Goal: Task Accomplishment & Management: Manage account settings

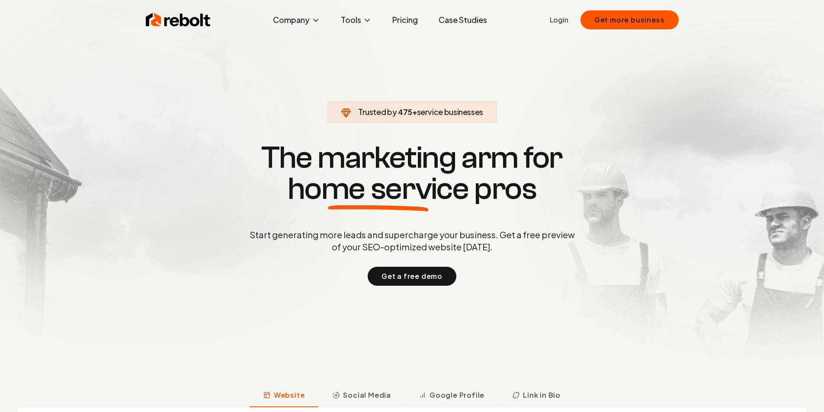
click at [569, 22] on link "Login" at bounding box center [559, 20] width 19 height 10
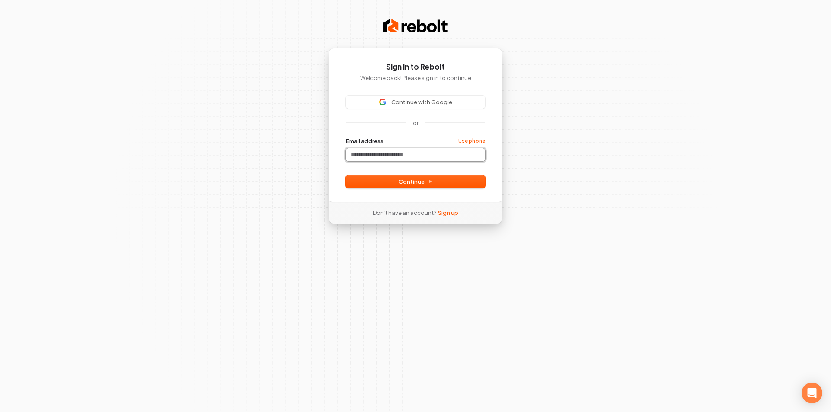
click at [403, 152] on input "Email address" at bounding box center [415, 154] width 139 height 13
click at [420, 105] on span "Continue with Google" at bounding box center [421, 102] width 61 height 8
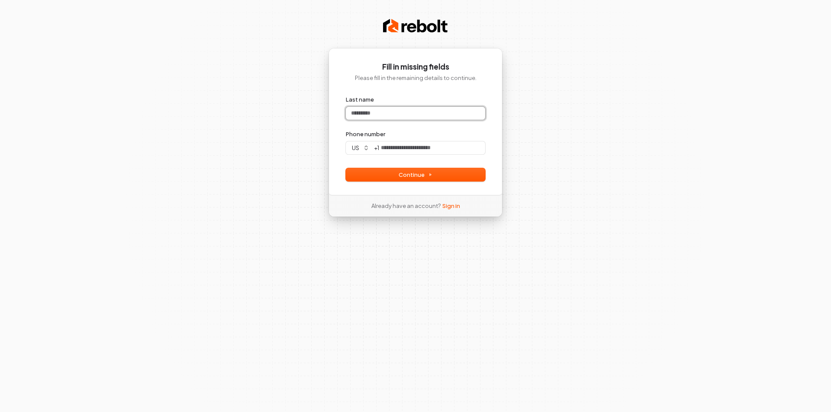
click at [436, 117] on input "Last name" at bounding box center [415, 113] width 139 height 13
click at [573, 122] on div "Fill in missing fields Please fill in the remaining details to continue. Last n…" at bounding box center [415, 206] width 831 height 412
click at [427, 150] on input "Phone number" at bounding box center [432, 148] width 106 height 13
type input "**********"
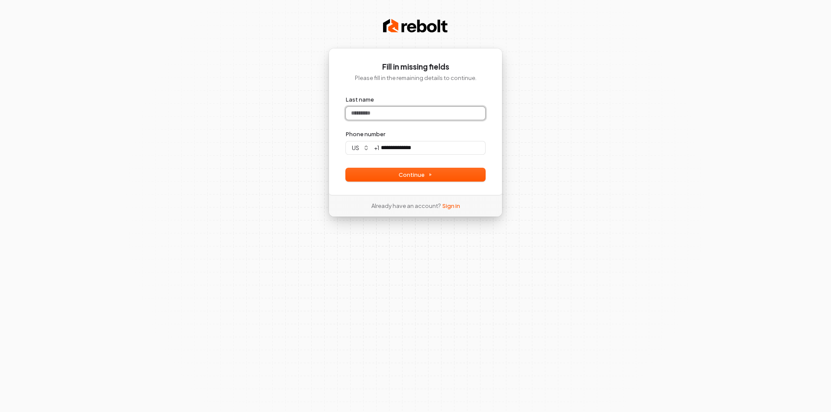
type input "**********"
click at [415, 119] on input "Last name" at bounding box center [415, 113] width 139 height 13
type input "**********"
click at [513, 148] on div "**********" at bounding box center [415, 206] width 831 height 412
click at [435, 180] on button "Continue" at bounding box center [415, 174] width 139 height 13
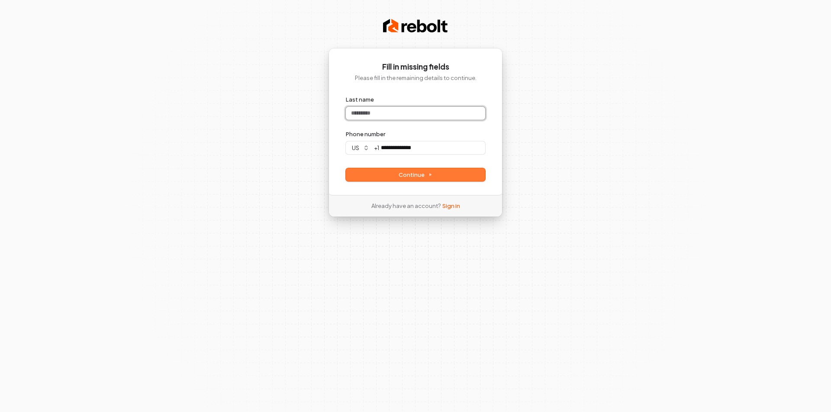
type input "**********"
click at [437, 117] on input "Last name" at bounding box center [415, 113] width 139 height 13
type input "****"
type input "**********"
type input "****"
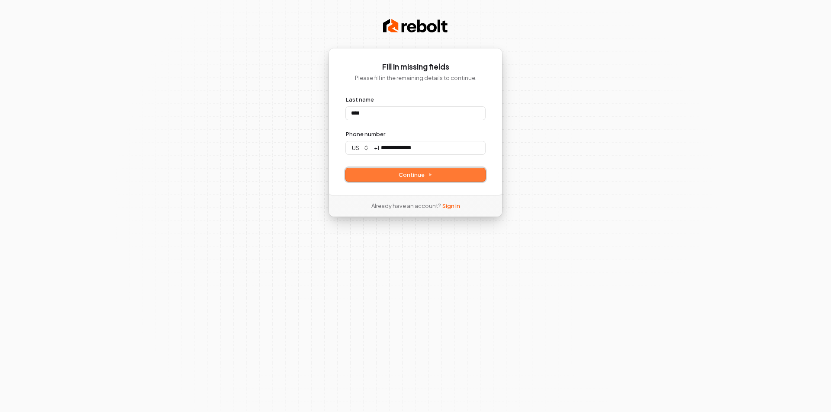
type input "**********"
click at [430, 174] on icon at bounding box center [431, 175] width 2 height 2
type input "****"
type input "**********"
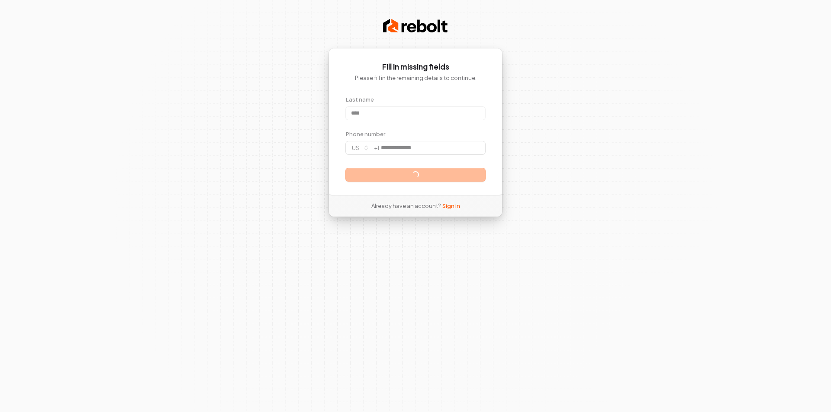
type input "****"
type input "**********"
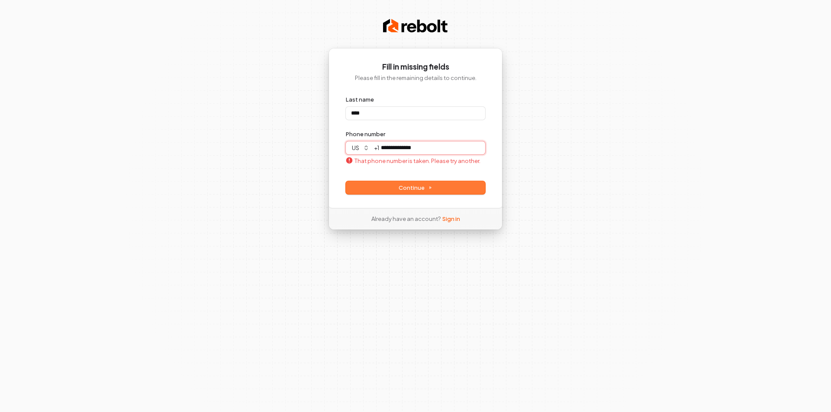
type input "****"
type input "**********"
click at [471, 148] on input "**********" at bounding box center [432, 148] width 106 height 13
type input "****"
type input "**********"
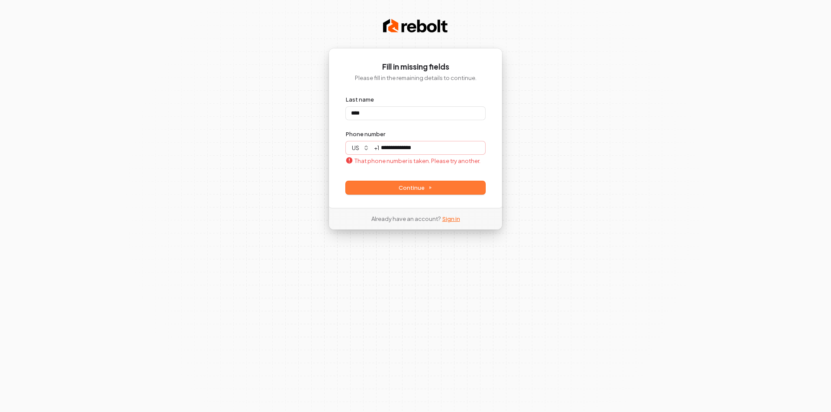
click at [451, 218] on link "Sign in" at bounding box center [451, 219] width 18 height 8
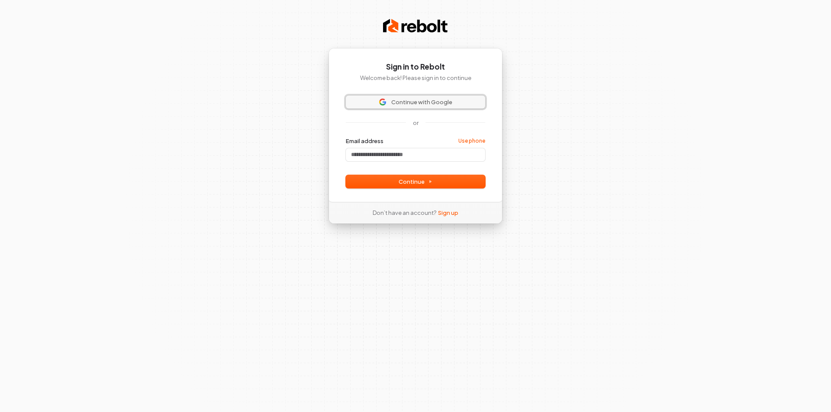
click at [428, 106] on span "Continue with Google" at bounding box center [421, 102] width 61 height 8
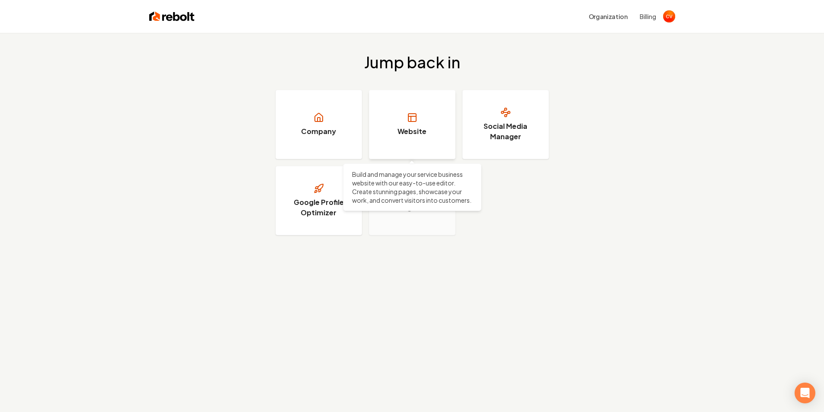
click at [416, 107] on link "Website" at bounding box center [412, 124] width 87 height 69
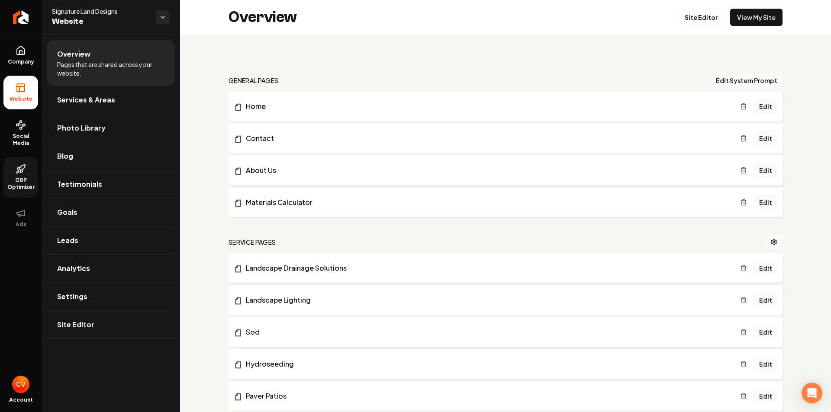
click at [14, 181] on span "GBP Optimizer" at bounding box center [20, 184] width 35 height 14
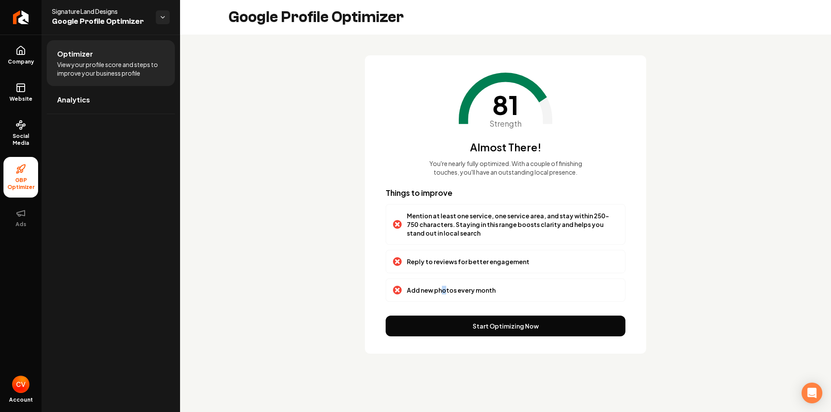
drag, startPoint x: 443, startPoint y: 282, endPoint x: 449, endPoint y: 286, distance: 7.2
click at [443, 282] on div "Add new photos every month" at bounding box center [506, 290] width 240 height 23
click at [461, 291] on p "Add new photos every month" at bounding box center [451, 290] width 89 height 9
click at [460, 326] on button "Start Optimizing Now" at bounding box center [506, 326] width 240 height 21
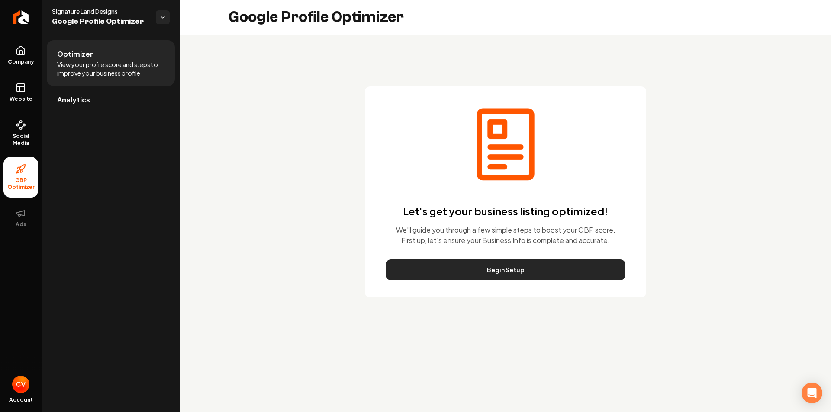
click at [441, 267] on button "Begin Setup" at bounding box center [506, 270] width 240 height 21
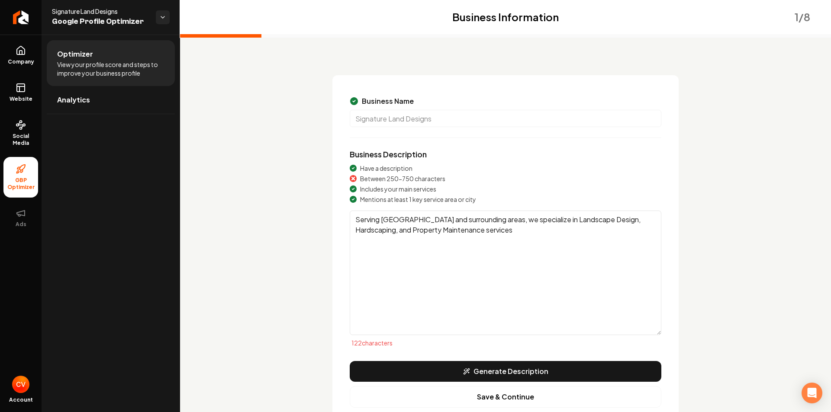
scroll to position [43, 0]
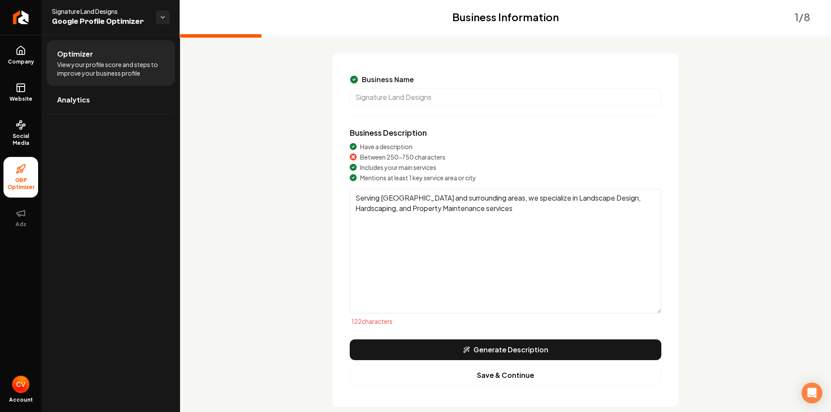
click at [405, 158] on span "Between 250-750 characters" at bounding box center [402, 157] width 85 height 9
click at [428, 155] on span "Between 250-750 characters" at bounding box center [402, 157] width 85 height 9
click at [471, 206] on textarea "Serving [GEOGRAPHIC_DATA] and surrounding areas, we specialize in Landscape Des…" at bounding box center [506, 251] width 312 height 125
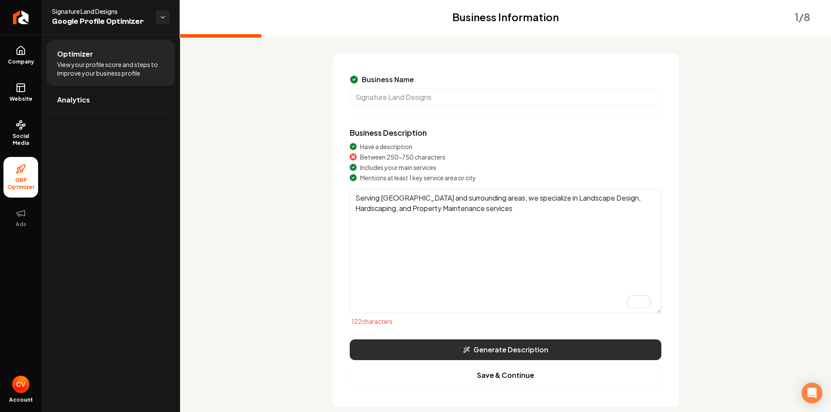
click at [524, 353] on button "Generate Description" at bounding box center [506, 350] width 312 height 21
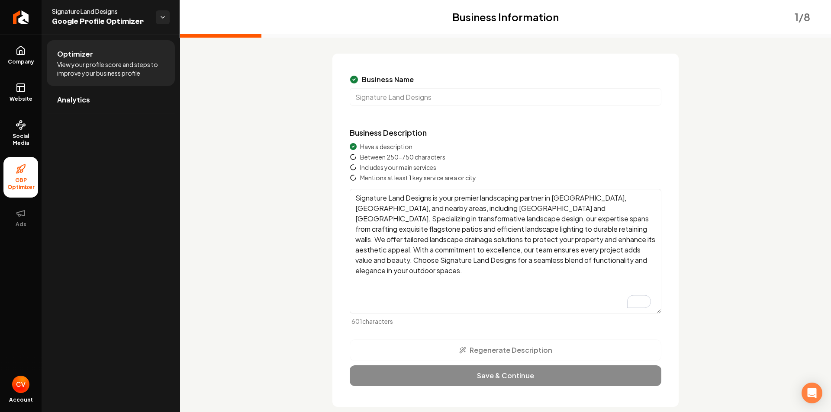
click at [394, 228] on textarea "Signature Land Designs is your premier landscaping partner in [GEOGRAPHIC_DATA]…" at bounding box center [506, 251] width 312 height 125
click at [569, 264] on textarea "Signature Land Designs is your premier landscaping partner in [GEOGRAPHIC_DATA]…" at bounding box center [506, 251] width 312 height 125
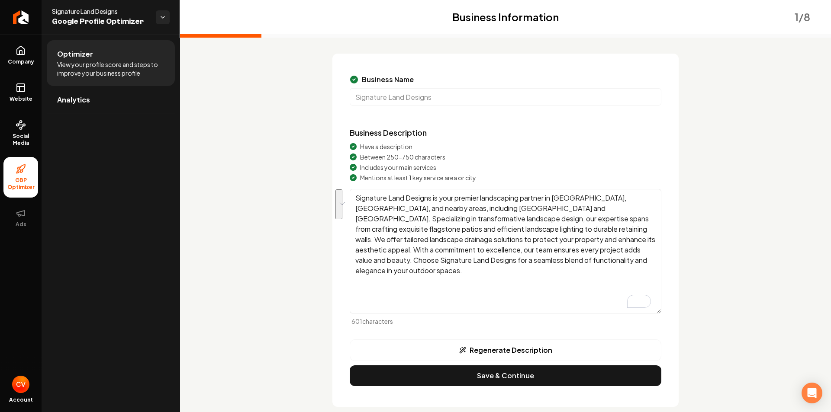
drag, startPoint x: 354, startPoint y: 219, endPoint x: 492, endPoint y: 236, distance: 139.9
click at [492, 236] on textarea "Signature Land Designs is your premier landscaping partner in [GEOGRAPHIC_DATA]…" at bounding box center [506, 251] width 312 height 125
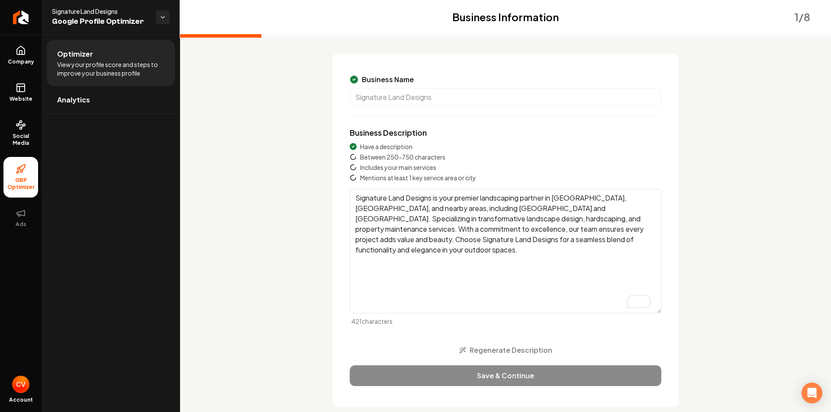
click at [611, 235] on textarea "Signature Land Designs is your premier landscaping partner in [GEOGRAPHIC_DATA]…" at bounding box center [506, 251] width 312 height 125
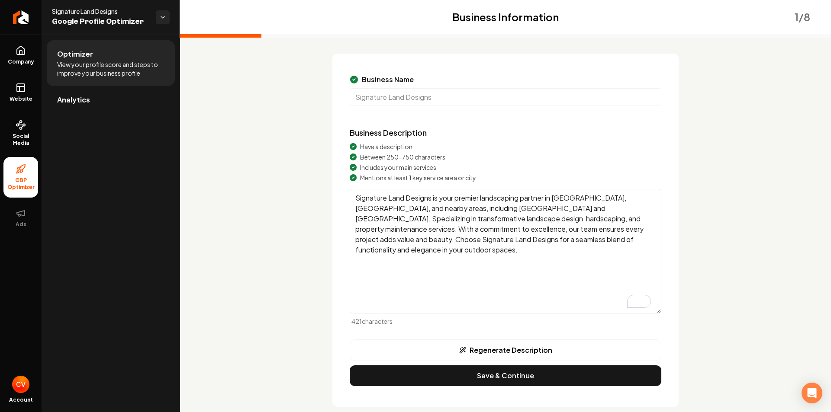
click at [590, 239] on textarea "Signature Land Designs is your premier landscaping partner in [GEOGRAPHIC_DATA]…" at bounding box center [506, 251] width 312 height 125
click at [552, 236] on textarea "Signature Land Designs is your premier landscaping partner in [GEOGRAPHIC_DATA]…" at bounding box center [506, 251] width 312 height 125
click at [525, 351] on button "Regenerate Description" at bounding box center [506, 351] width 312 height 22
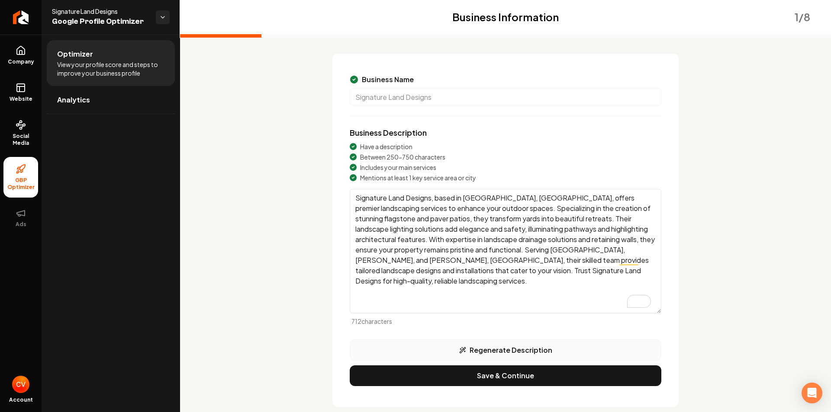
click at [511, 349] on button "Regenerate Description" at bounding box center [506, 351] width 312 height 22
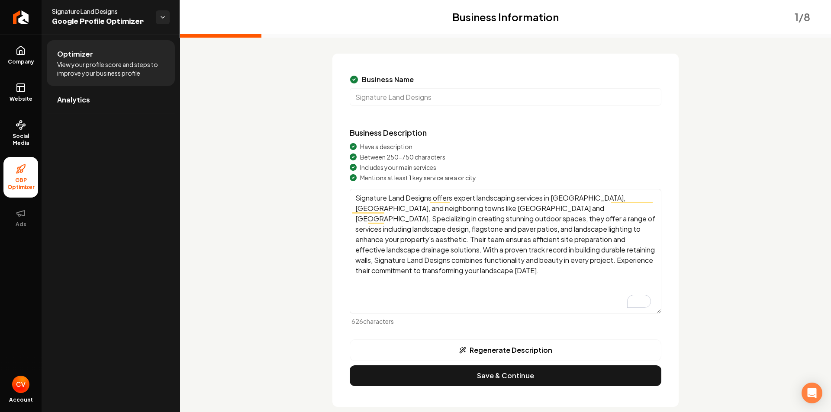
click at [516, 234] on textarea "Signature Land Designs offers expert landscaping services in [GEOGRAPHIC_DATA],…" at bounding box center [506, 251] width 312 height 125
paste textarea "is your premier landscaping partner in [GEOGRAPHIC_DATA], [GEOGRAPHIC_DATA], an…"
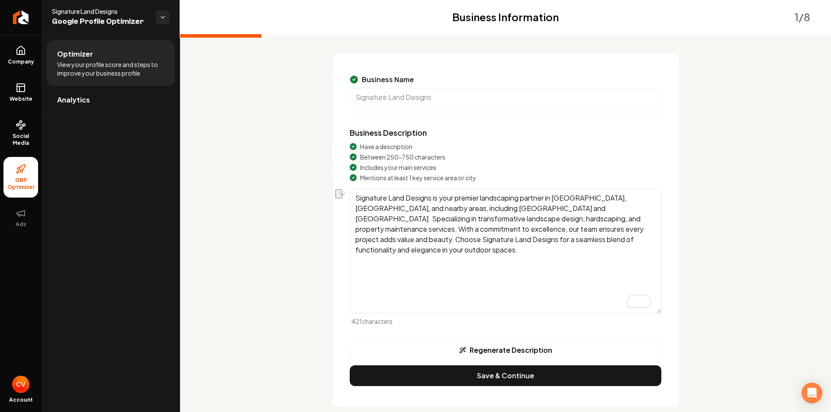
drag, startPoint x: 491, startPoint y: 209, endPoint x: 371, endPoint y: 210, distance: 120.3
click at [371, 210] on textarea "Signature Land Designs is your premier landscaping partner in [GEOGRAPHIC_DATA]…" at bounding box center [506, 251] width 312 height 125
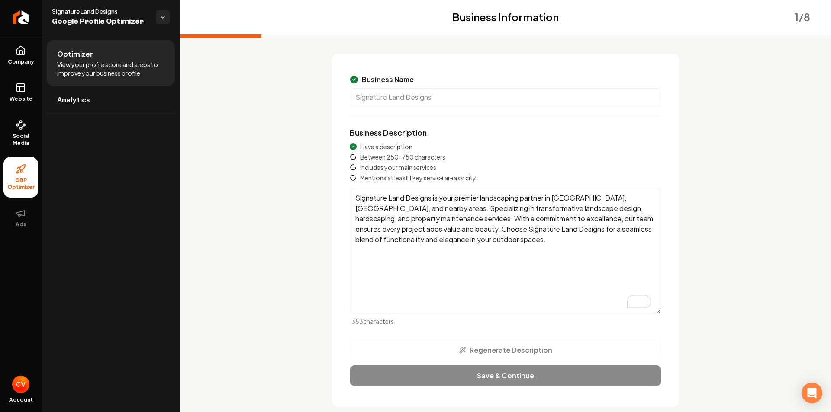
click at [534, 244] on textarea "Signature Land Designs is your premier landscaping partner in [GEOGRAPHIC_DATA]…" at bounding box center [506, 251] width 312 height 125
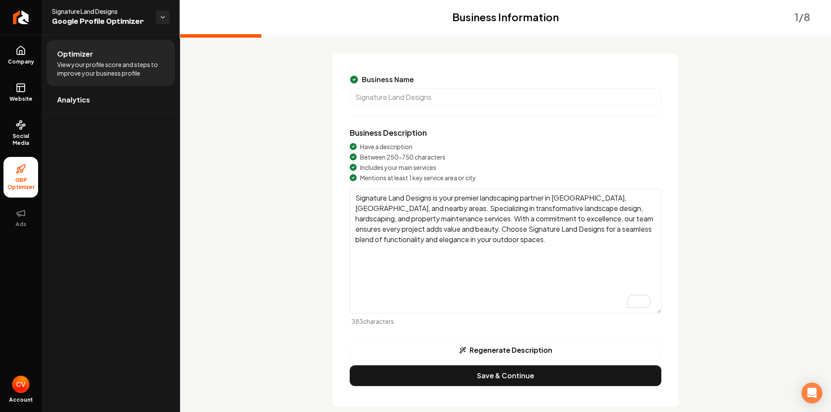
click at [442, 210] on textarea "Signature Land Designs is your premier landscaping partner in [GEOGRAPHIC_DATA]…" at bounding box center [506, 251] width 312 height 125
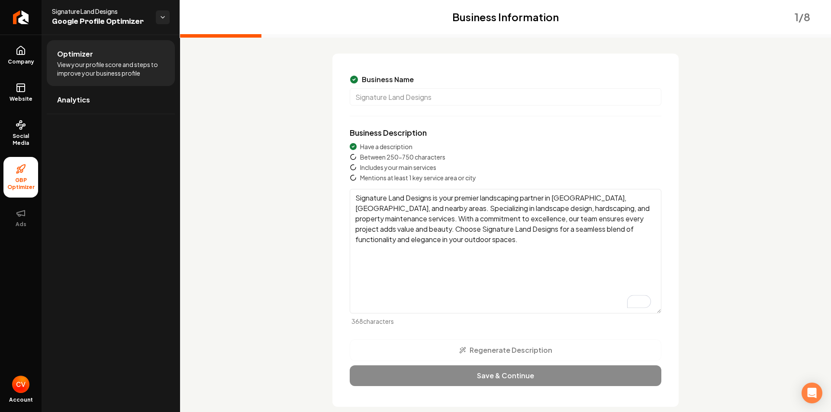
click at [444, 242] on textarea "Signature Land Designs is your premier landscaping partner in [GEOGRAPHIC_DATA]…" at bounding box center [506, 251] width 312 height 125
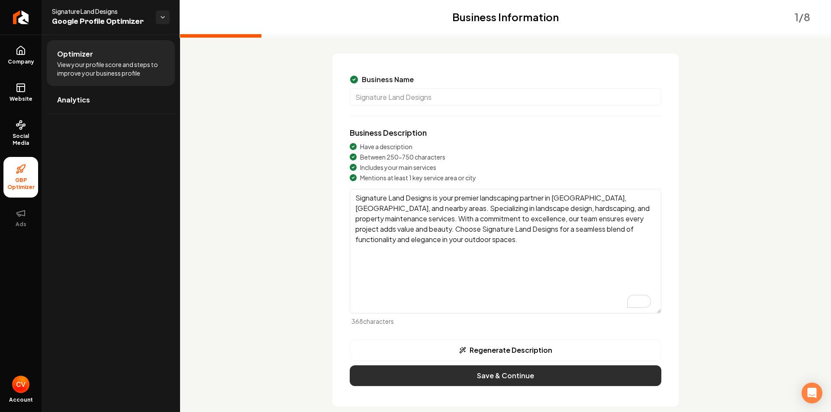
type textarea "Signature Land Designs is your premier landscaping partner in [GEOGRAPHIC_DATA]…"
click at [571, 372] on button "Save & Continue" at bounding box center [506, 376] width 312 height 21
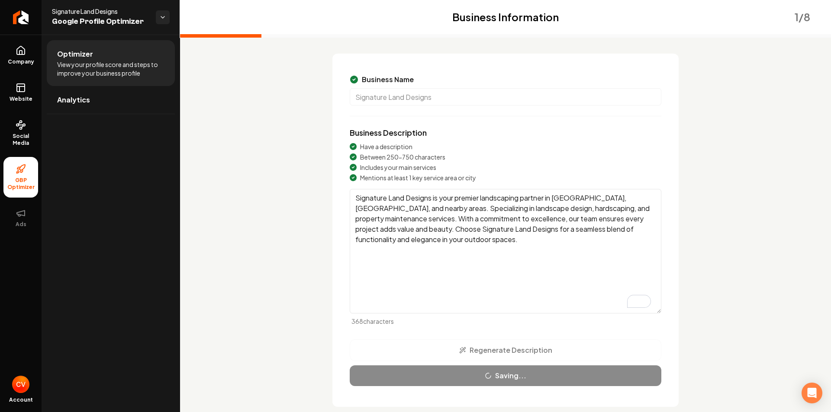
scroll to position [0, 0]
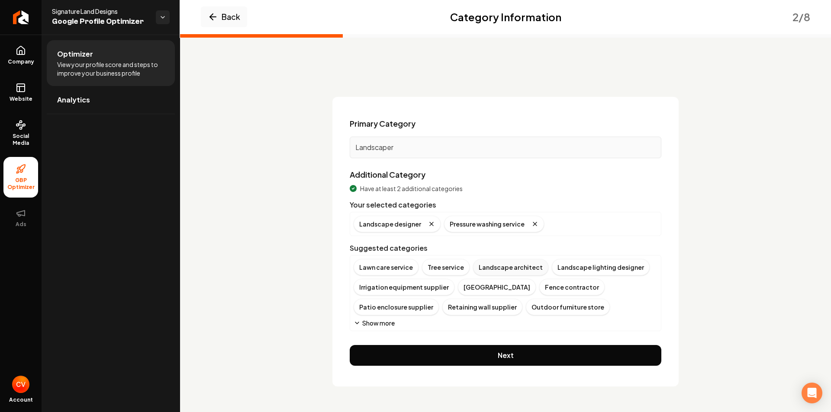
click at [496, 269] on div "Landscape architect" at bounding box center [510, 267] width 75 height 16
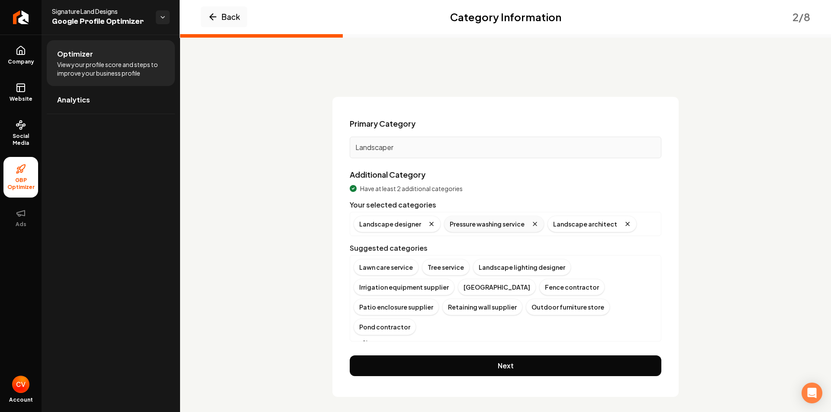
click at [533, 224] on icon "Remove badge" at bounding box center [534, 223] width 3 height 3
click at [379, 339] on button "Show more" at bounding box center [374, 343] width 41 height 9
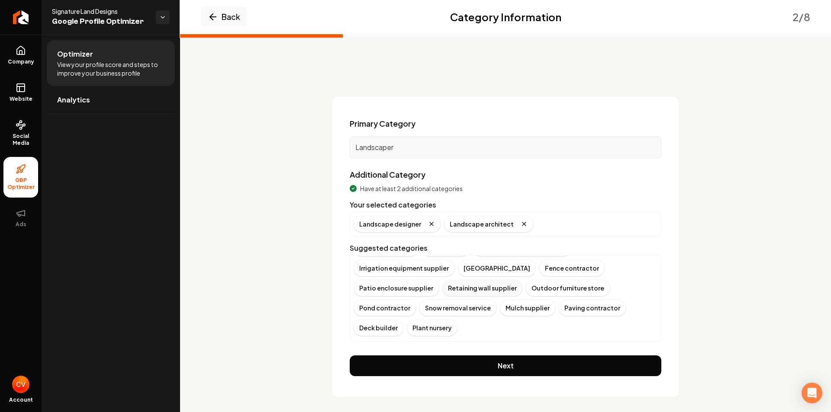
scroll to position [29, 0]
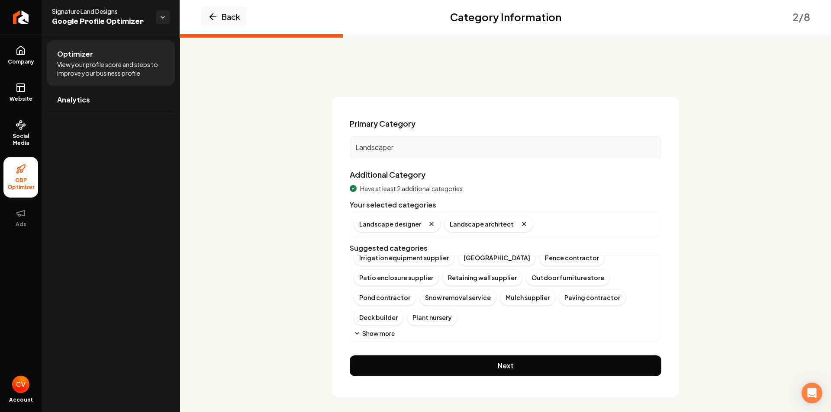
click at [377, 335] on button "Show more" at bounding box center [374, 333] width 41 height 9
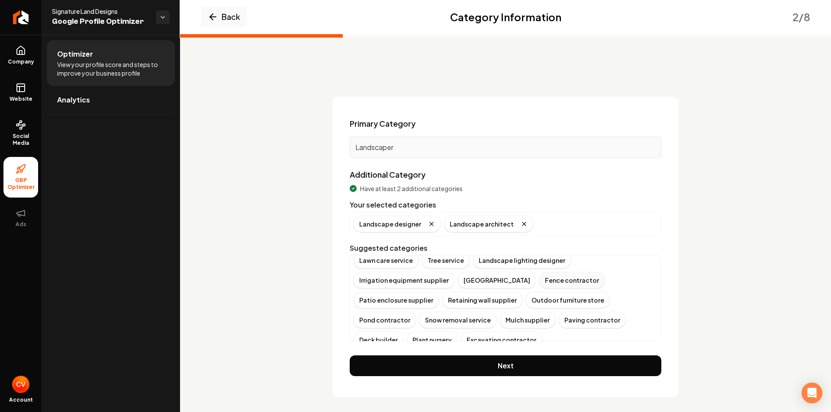
scroll to position [17, 0]
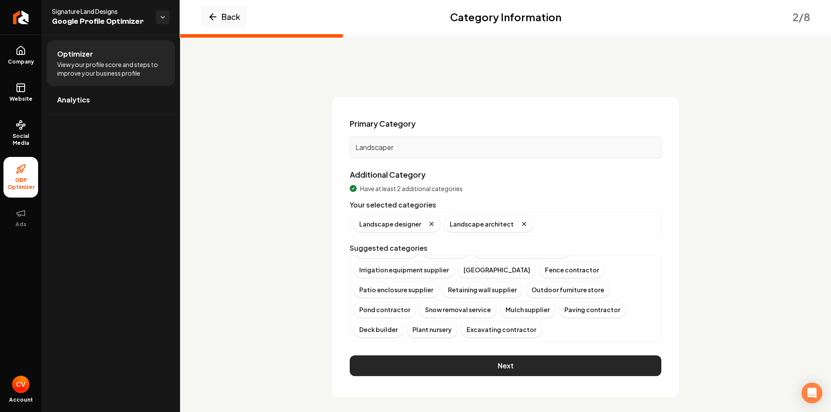
click at [566, 367] on button "Next" at bounding box center [506, 366] width 312 height 21
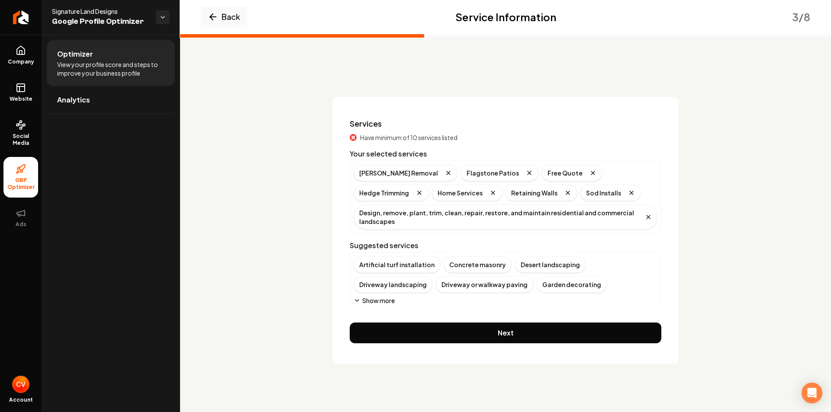
click at [382, 302] on button "Show more" at bounding box center [374, 300] width 41 height 9
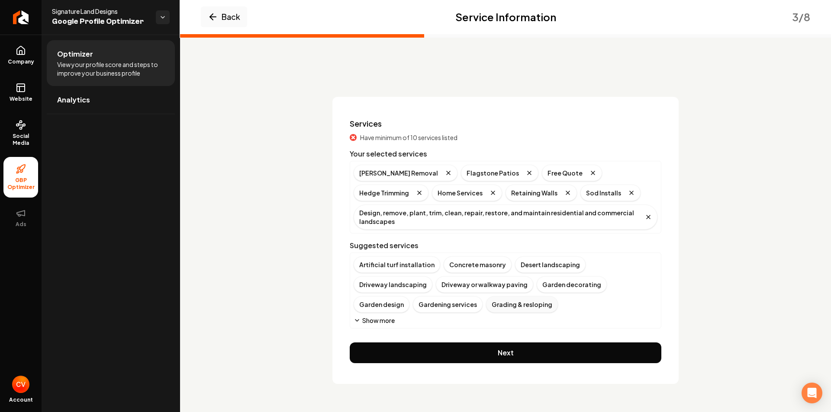
click at [486, 306] on div "Grading & resloping" at bounding box center [522, 304] width 72 height 16
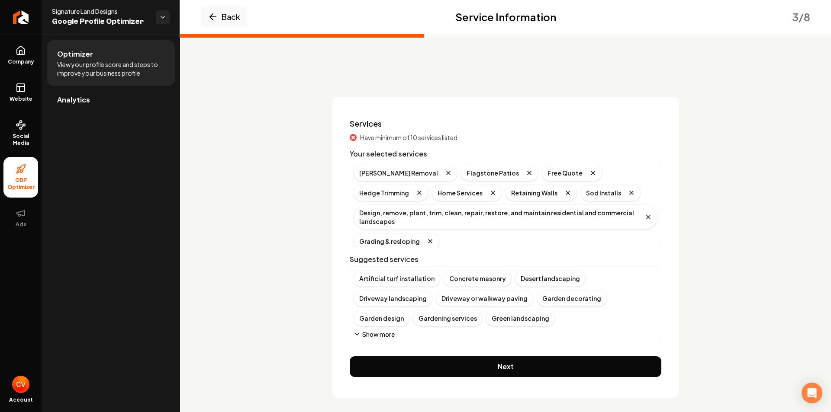
click at [376, 332] on button "Show more" at bounding box center [374, 334] width 41 height 9
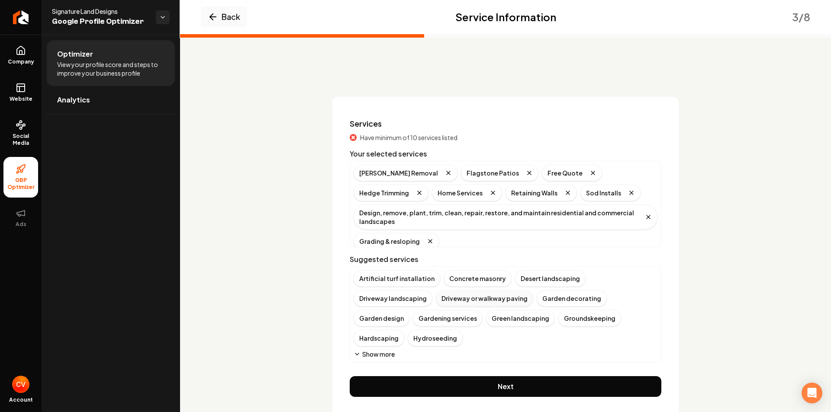
scroll to position [6, 0]
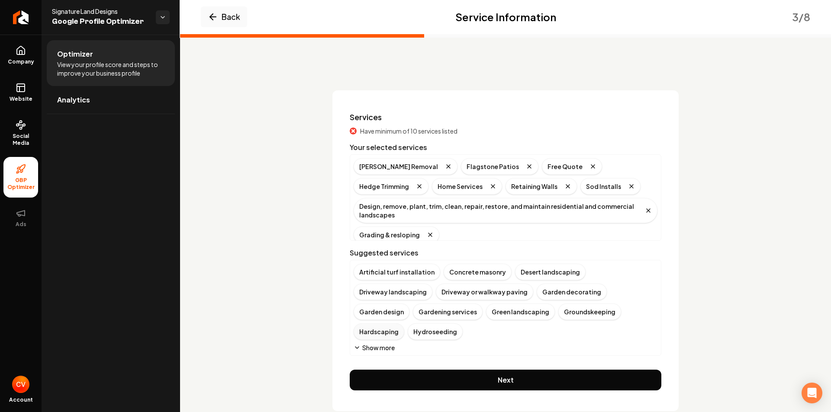
click at [404, 324] on div "Hardscaping" at bounding box center [379, 332] width 51 height 16
click at [408, 324] on div "Hydroseeding" at bounding box center [381, 332] width 55 height 16
click at [421, 324] on div "Landscape design" at bounding box center [387, 332] width 67 height 16
click at [438, 324] on div "Landscape installations" at bounding box center [396, 332] width 84 height 16
click at [441, 324] on div "Landscape management" at bounding box center [397, 332] width 87 height 16
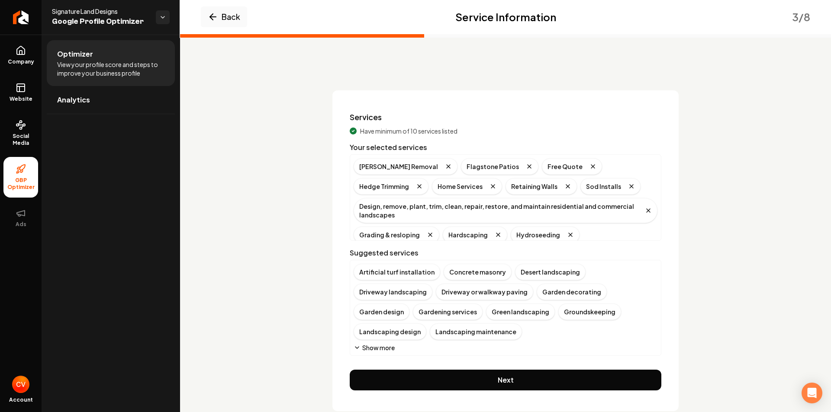
click at [426, 324] on div "Landscaping design" at bounding box center [390, 332] width 73 height 16
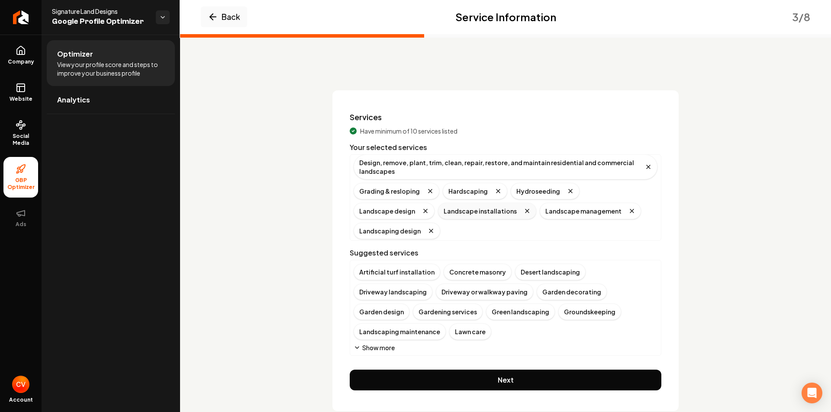
scroll to position [46, 0]
click at [428, 229] on icon "Remove badge" at bounding box center [431, 228] width 7 height 7
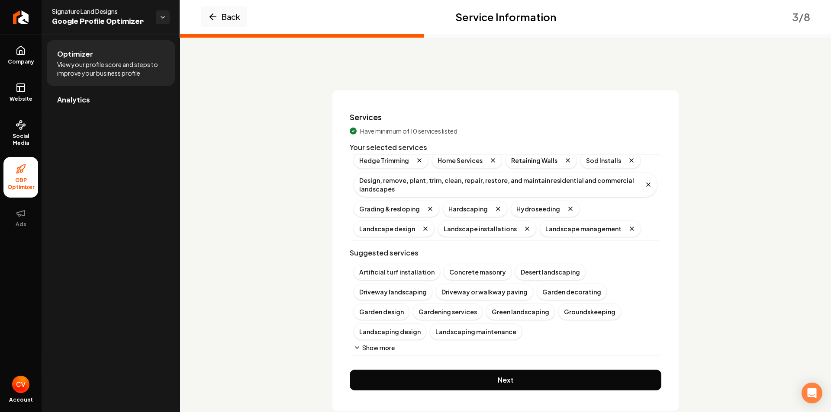
click at [382, 344] on button "Show more" at bounding box center [374, 348] width 41 height 9
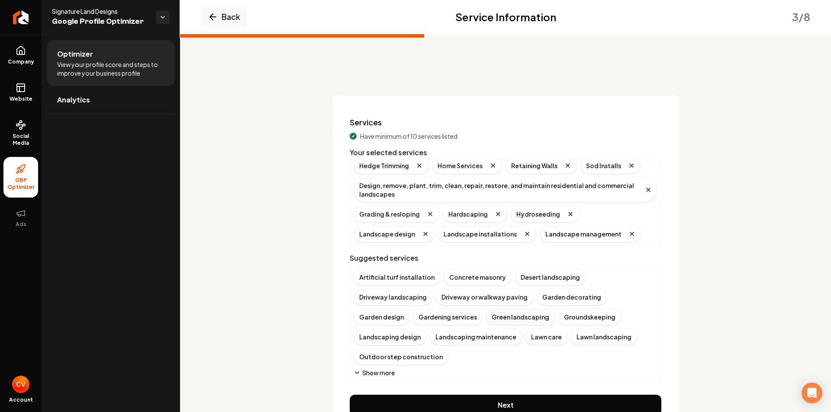
scroll to position [0, 0]
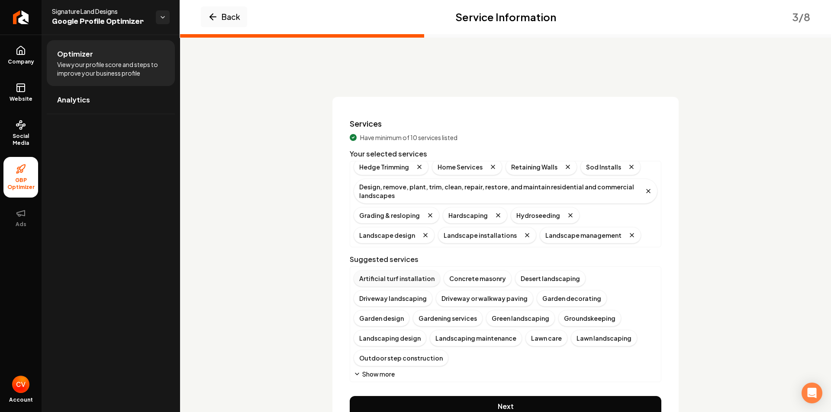
click at [396, 280] on div "Artificial turf installation" at bounding box center [397, 278] width 87 height 16
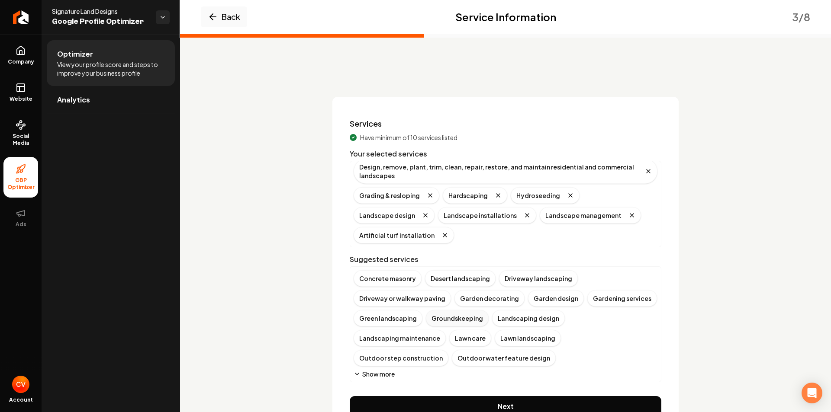
scroll to position [26, 0]
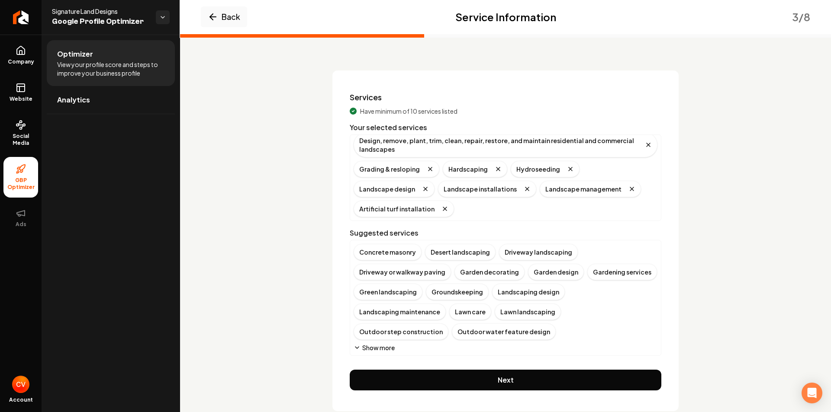
click at [384, 344] on button "Show more" at bounding box center [374, 348] width 41 height 9
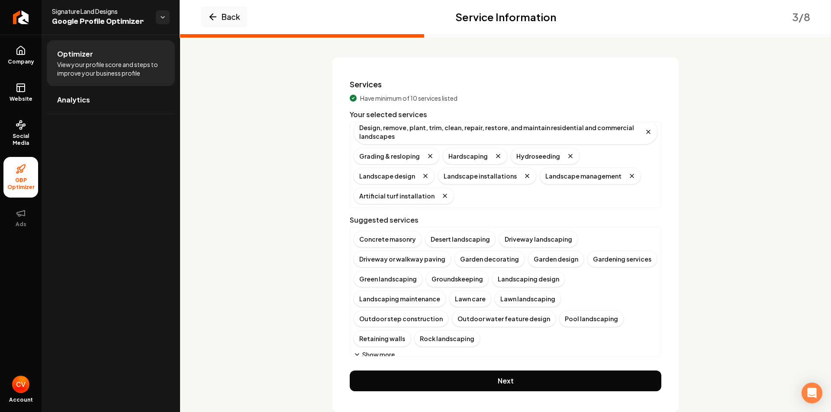
scroll to position [46, 0]
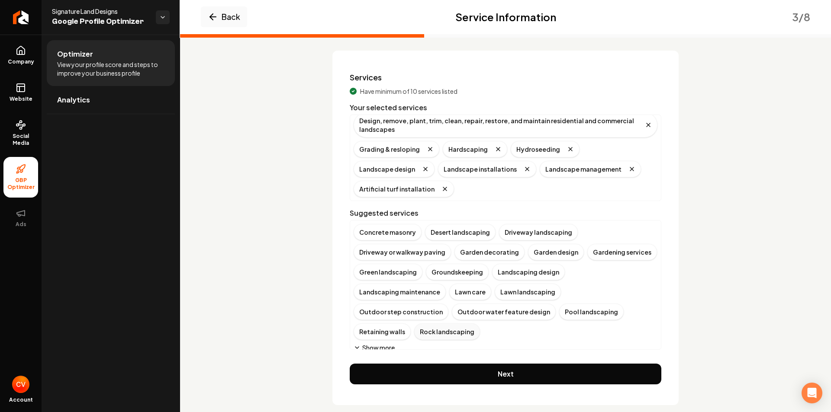
click at [480, 324] on div "Rock landscaping" at bounding box center [447, 332] width 66 height 16
click at [411, 324] on div "Retaining walls" at bounding box center [382, 332] width 57 height 16
click at [559, 312] on div "Pool landscaping" at bounding box center [591, 312] width 64 height 16
click at [559, 314] on div "Grass seeding" at bounding box center [586, 312] width 54 height 16
click at [559, 314] on div "Sod installation" at bounding box center [589, 312] width 60 height 16
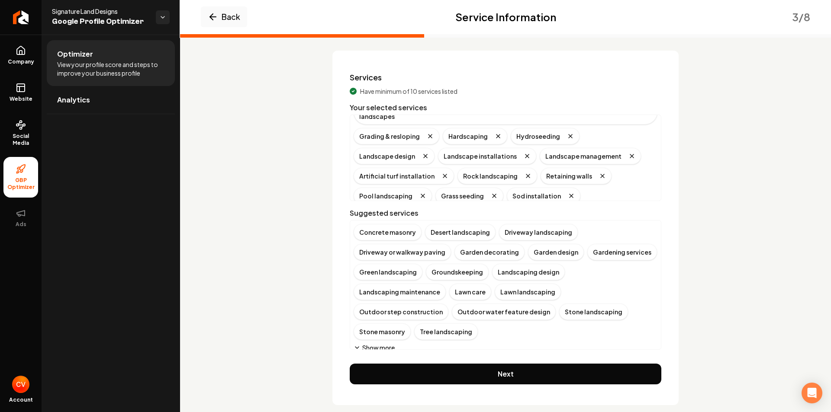
scroll to position [66, 0]
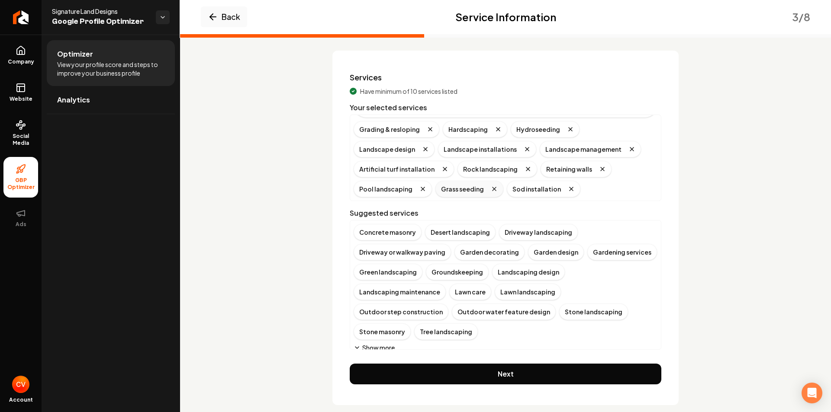
click at [491, 188] on icon "Remove badge" at bounding box center [494, 189] width 7 height 7
click at [422, 324] on div "Stone landscaping" at bounding box center [388, 332] width 69 height 16
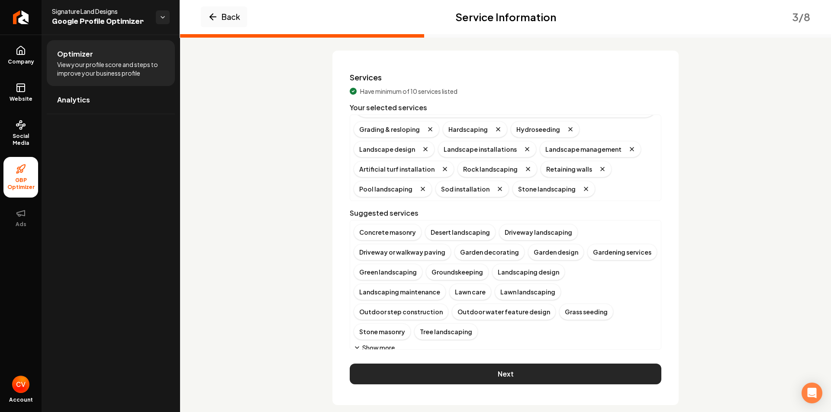
click at [503, 364] on button "Next" at bounding box center [506, 374] width 312 height 21
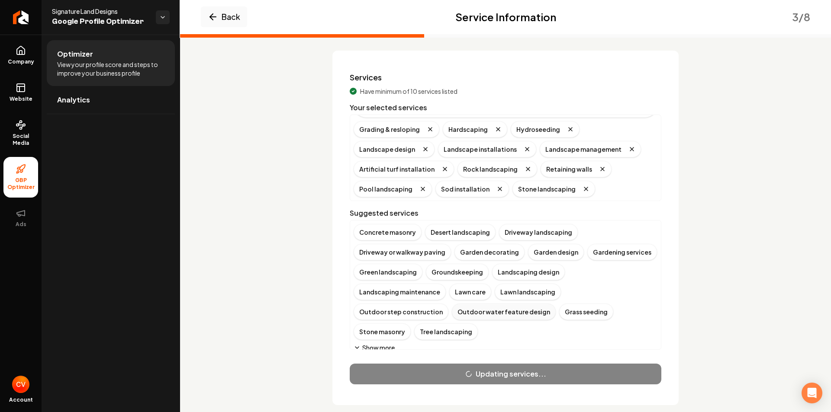
scroll to position [0, 0]
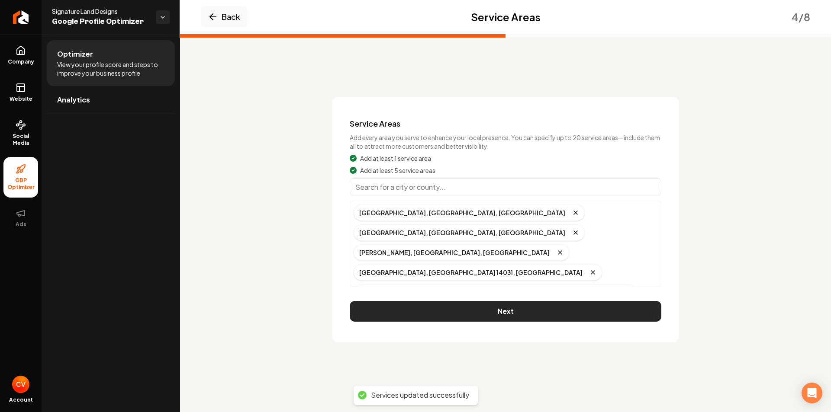
click at [524, 307] on button "Next" at bounding box center [506, 311] width 312 height 21
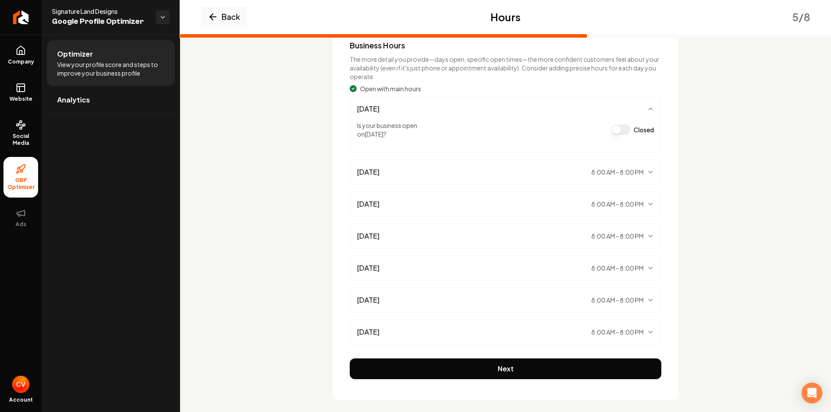
scroll to position [87, 0]
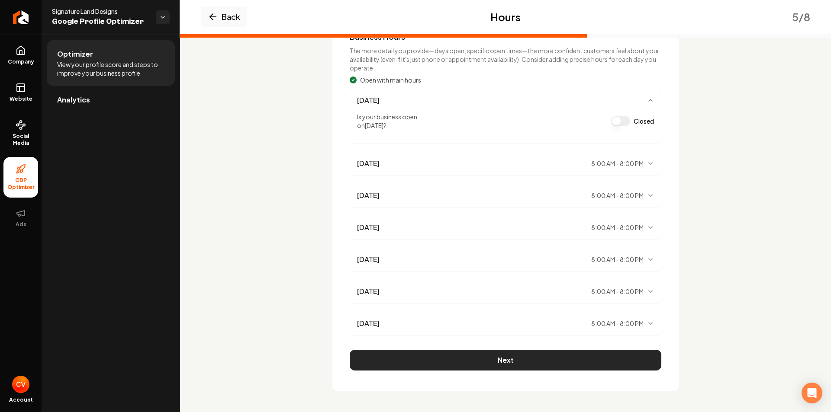
click at [583, 364] on button "Next" at bounding box center [506, 360] width 312 height 21
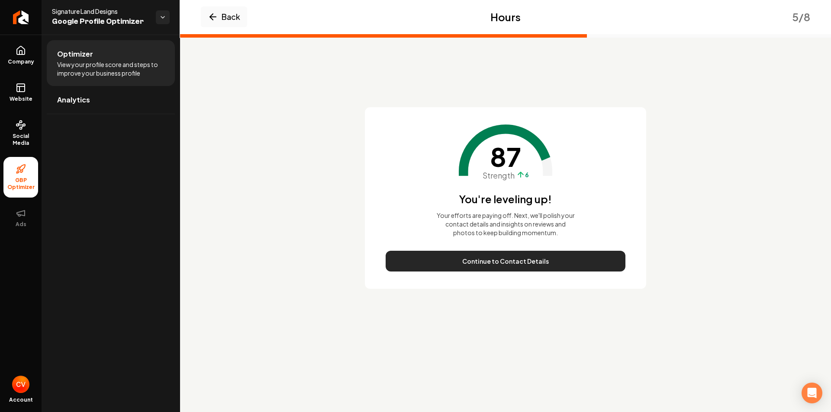
click at [559, 264] on button "Continue to Contact Details" at bounding box center [506, 261] width 240 height 21
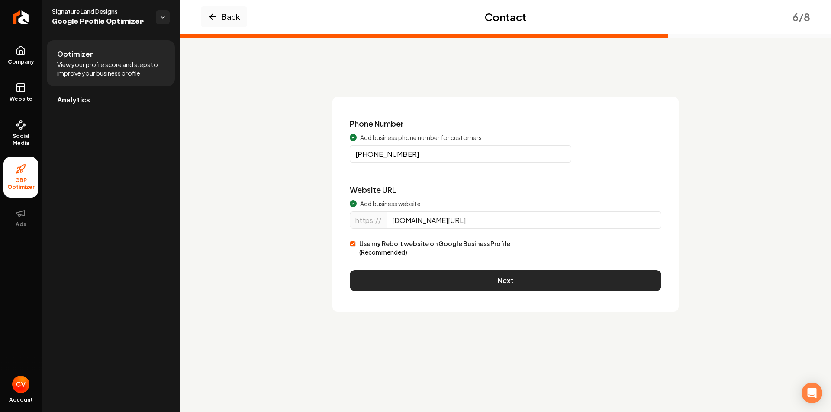
click at [540, 279] on button "Next" at bounding box center [506, 280] width 312 height 21
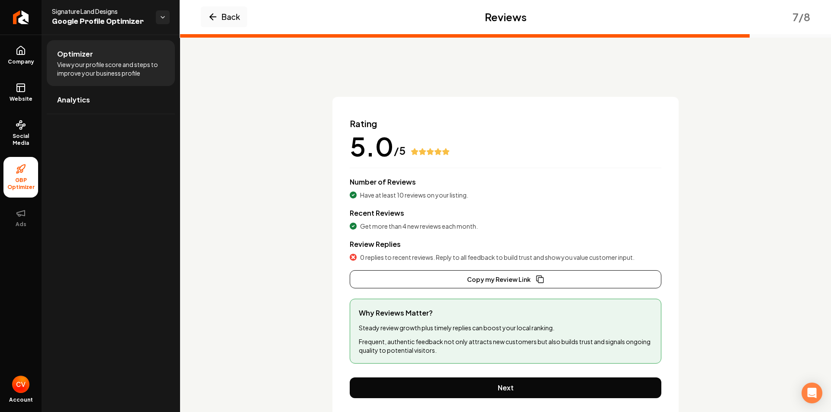
scroll to position [28, 0]
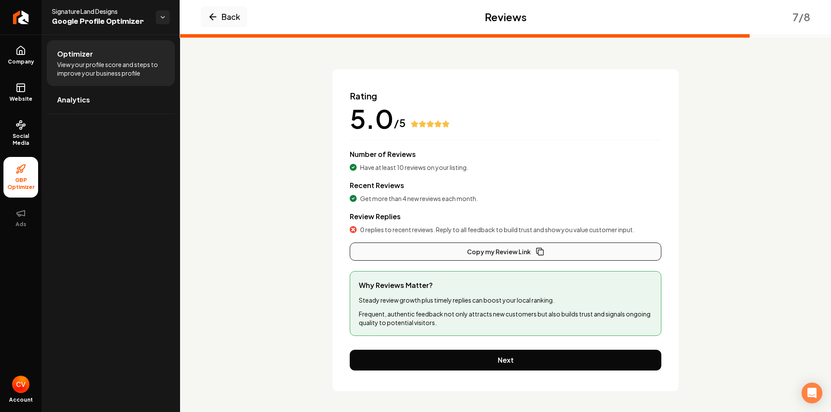
click at [550, 247] on button "Copy my Review Link" at bounding box center [506, 252] width 312 height 18
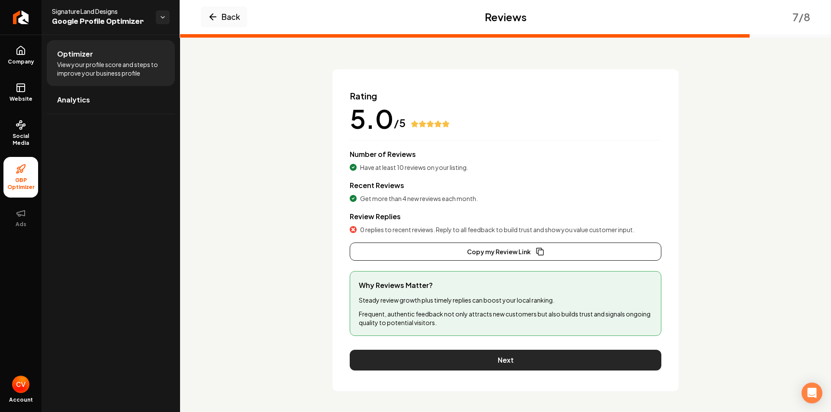
click at [582, 353] on button "Next" at bounding box center [506, 360] width 312 height 21
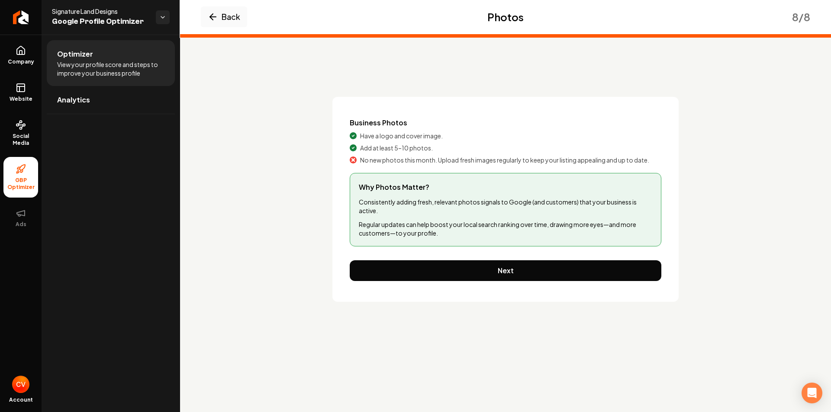
scroll to position [0, 0]
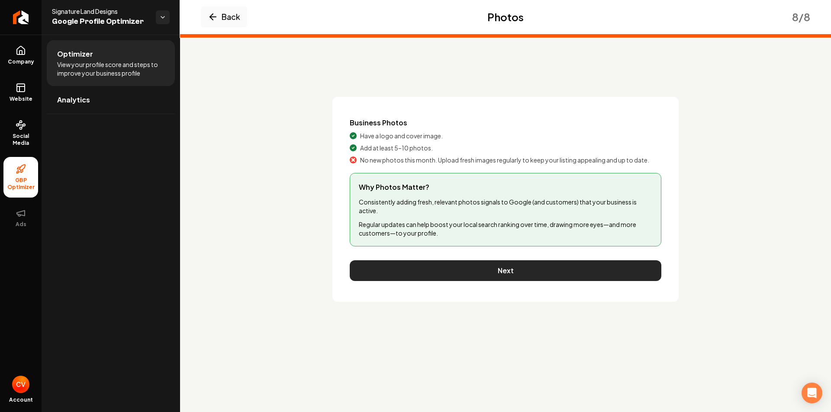
click at [564, 270] on button "Next" at bounding box center [506, 271] width 312 height 21
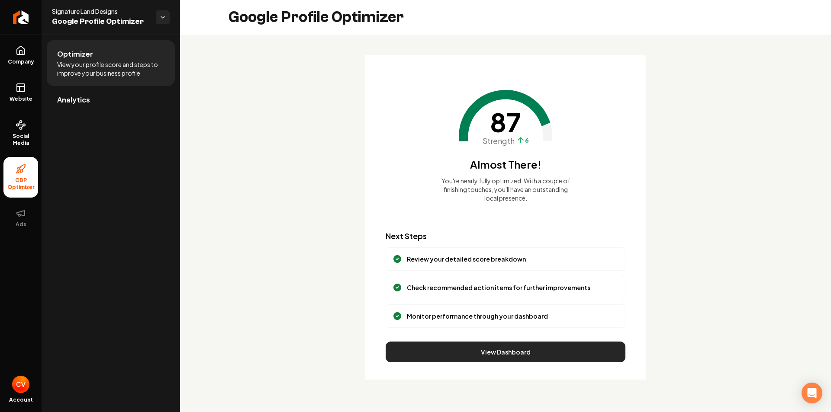
click at [557, 355] on button "View Dashboard" at bounding box center [506, 352] width 240 height 21
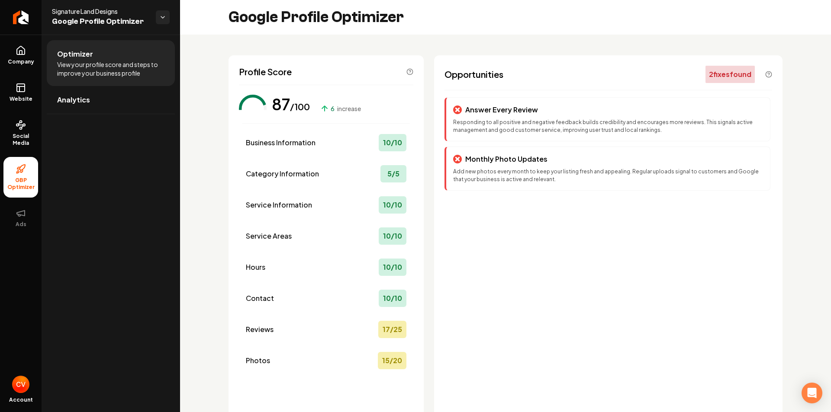
scroll to position [62, 0]
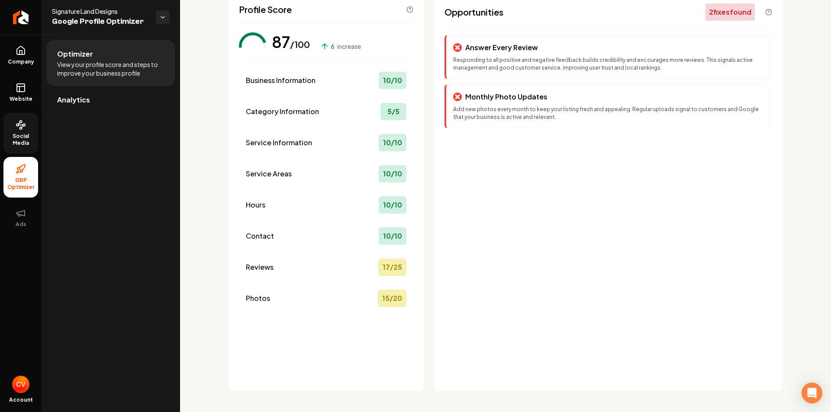
click at [23, 130] on link "Social Media" at bounding box center [20, 133] width 35 height 41
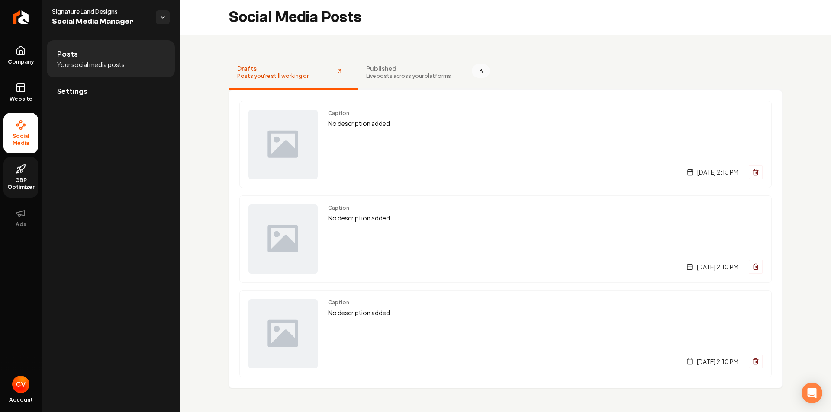
click at [375, 72] on span "Published" at bounding box center [408, 68] width 85 height 9
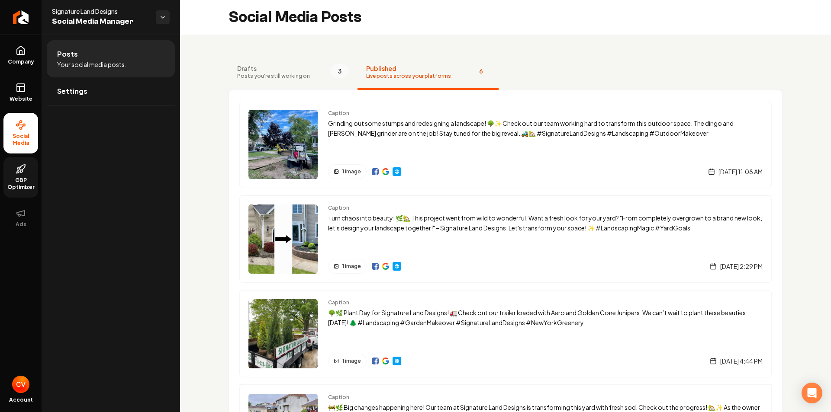
click at [303, 72] on span "Drafts" at bounding box center [273, 68] width 73 height 9
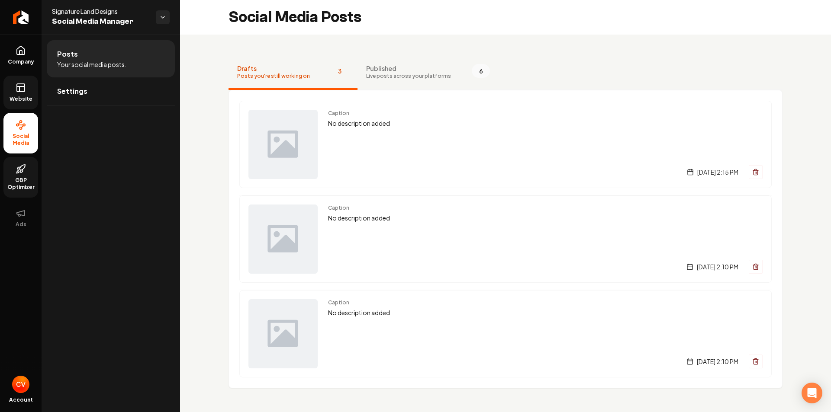
click at [23, 92] on rect at bounding box center [21, 88] width 8 height 8
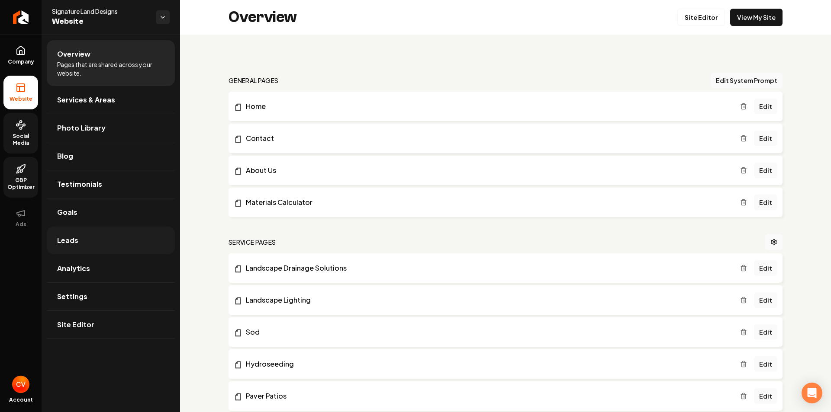
click at [98, 232] on link "Leads" at bounding box center [111, 241] width 128 height 28
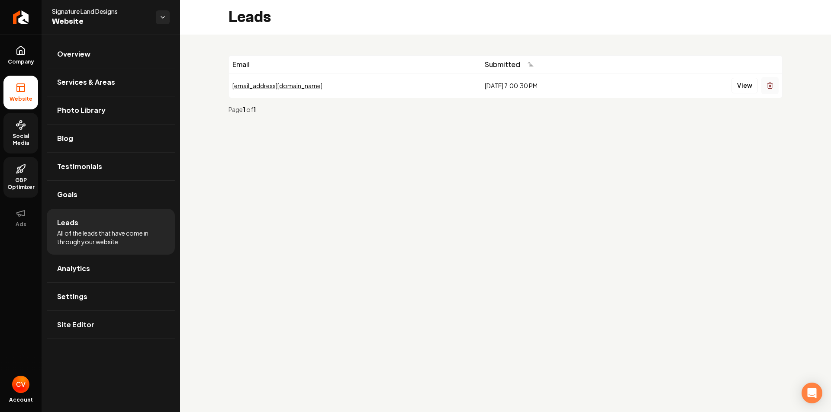
click at [766, 86] on button "Main content area" at bounding box center [769, 85] width 17 height 17
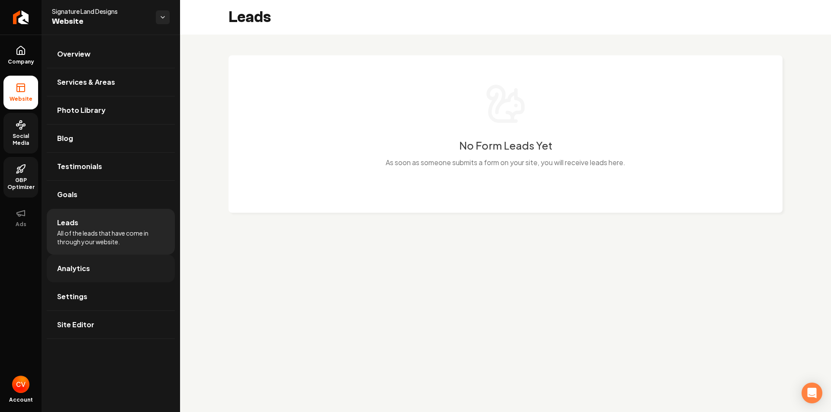
click at [105, 264] on link "Analytics" at bounding box center [111, 269] width 128 height 28
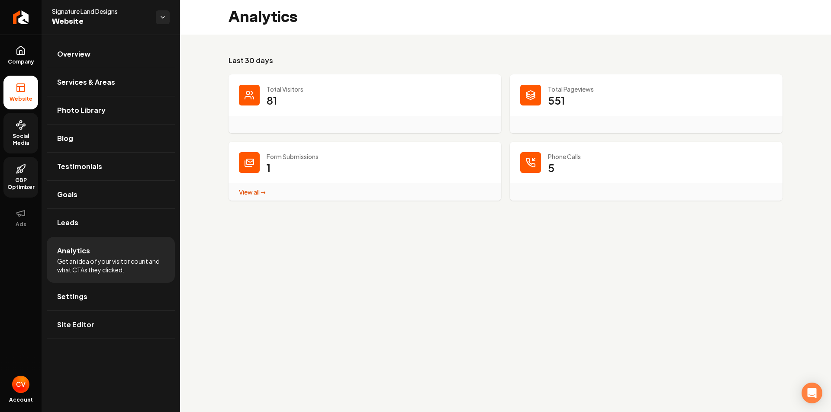
click at [277, 98] on p "81" at bounding box center [272, 100] width 10 height 14
click at [251, 191] on link "View all → Form Submissions stats" at bounding box center [252, 192] width 27 height 8
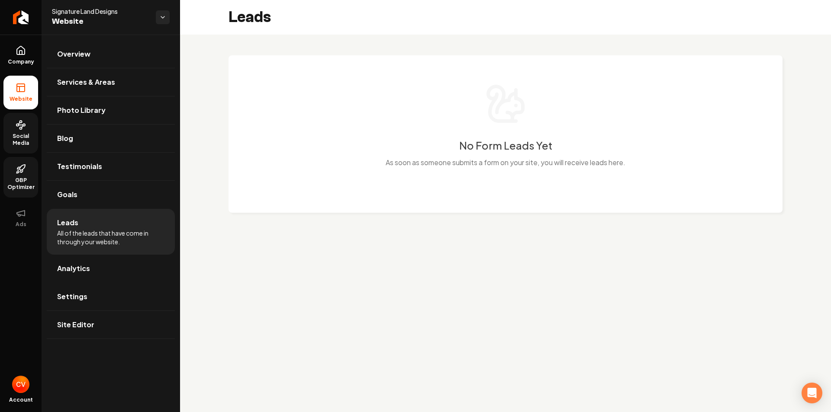
click at [114, 235] on span "All of the leads that have come in through your website." at bounding box center [110, 237] width 107 height 17
click at [82, 227] on li "Leads All of the leads that have come in through your website." at bounding box center [111, 232] width 128 height 46
click at [60, 225] on span "Leads" at bounding box center [67, 223] width 21 height 10
click at [75, 274] on link "Analytics" at bounding box center [111, 269] width 128 height 28
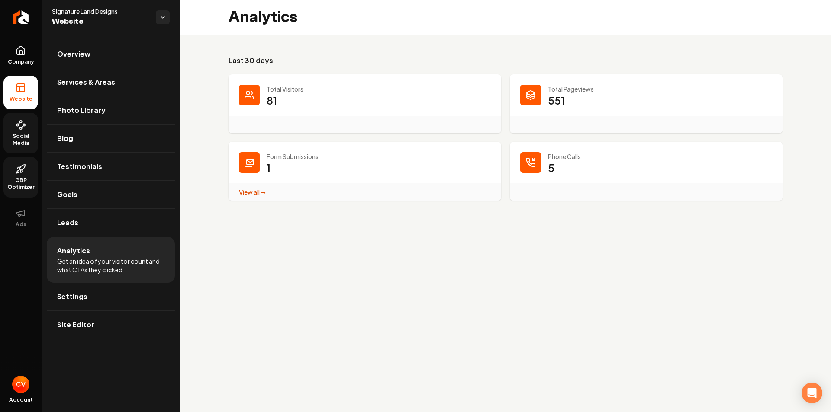
click at [267, 95] on p "81" at bounding box center [272, 100] width 10 height 14
click at [82, 294] on span "Settings" at bounding box center [72, 297] width 30 height 10
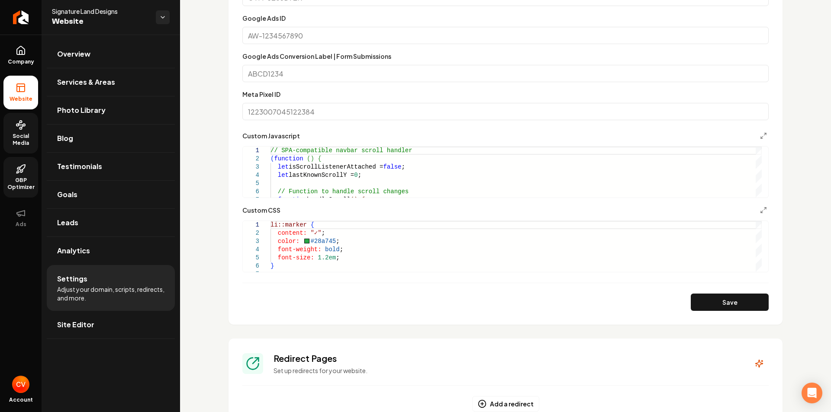
scroll to position [476, 0]
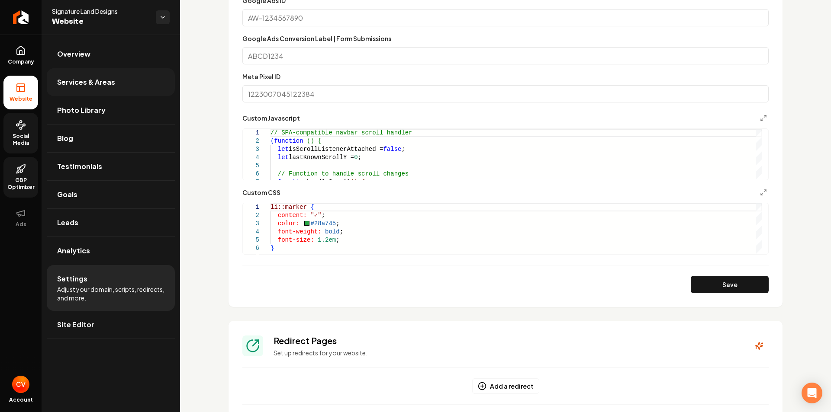
click at [93, 92] on link "Services & Areas" at bounding box center [111, 82] width 128 height 28
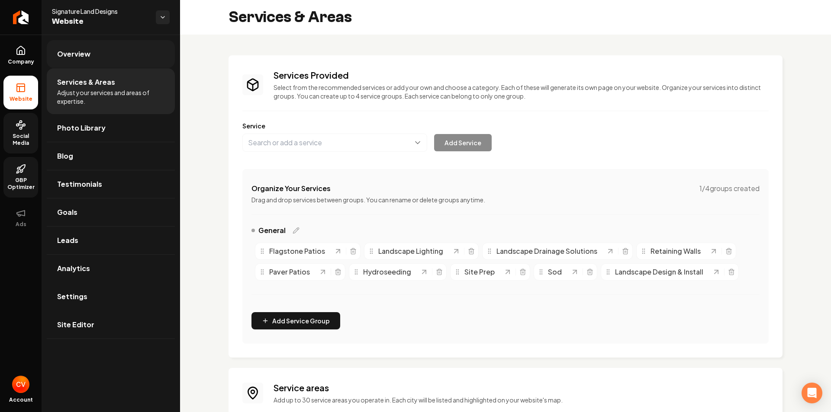
click at [80, 54] on span "Overview" at bounding box center [73, 54] width 33 height 10
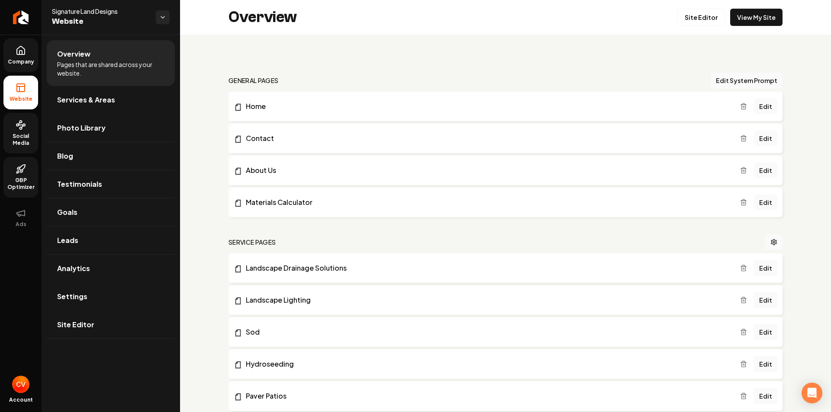
click at [23, 51] on icon at bounding box center [21, 50] width 10 height 10
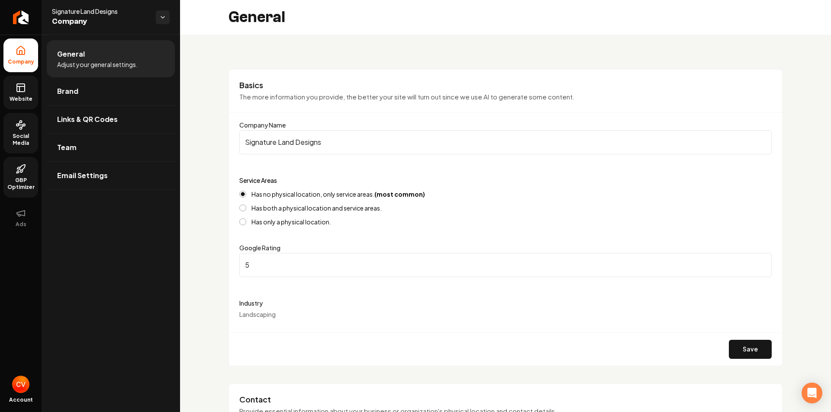
click at [245, 209] on button "Has both a physical location and service areas." at bounding box center [242, 208] width 7 height 7
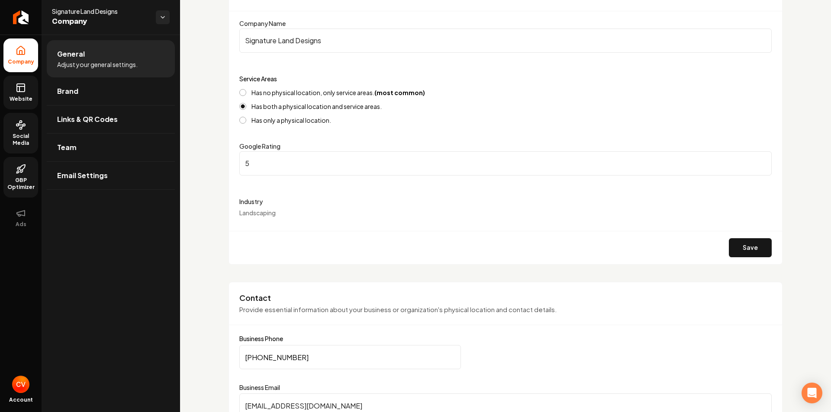
scroll to position [87, 0]
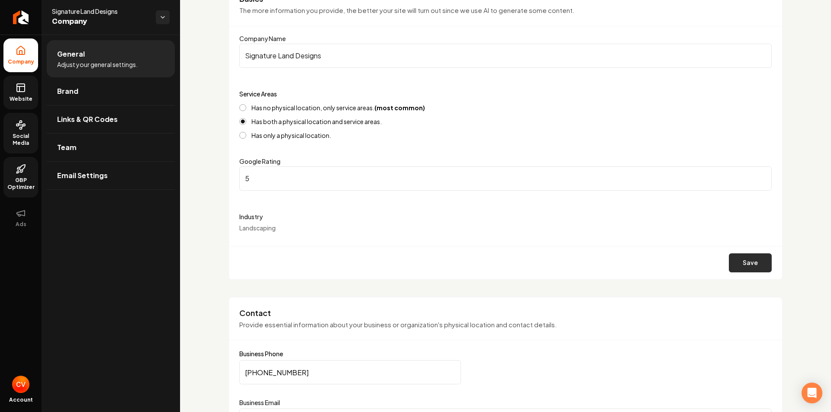
click at [737, 259] on button "Save" at bounding box center [750, 263] width 43 height 19
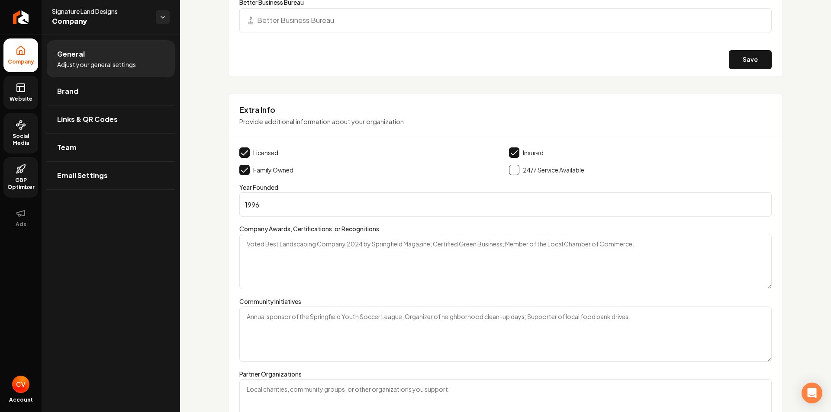
scroll to position [1255, 0]
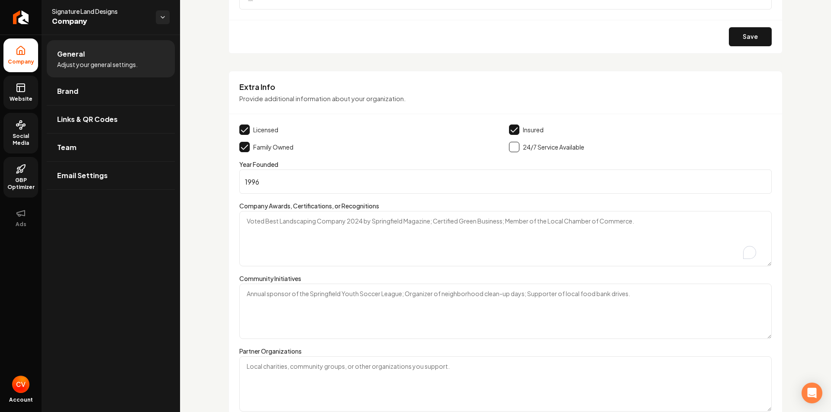
click at [355, 236] on textarea "Company Awards, Certifications, or Recognitions" at bounding box center [505, 238] width 532 height 55
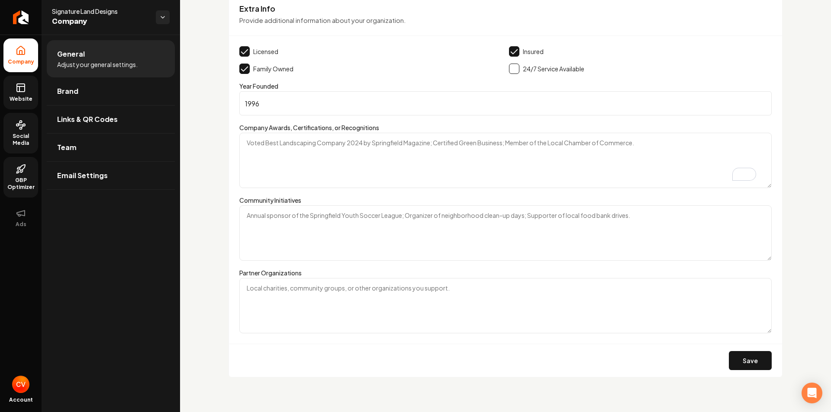
click at [357, 235] on textarea "Community Initiatives" at bounding box center [505, 233] width 532 height 55
click at [105, 88] on link "Brand" at bounding box center [111, 91] width 128 height 28
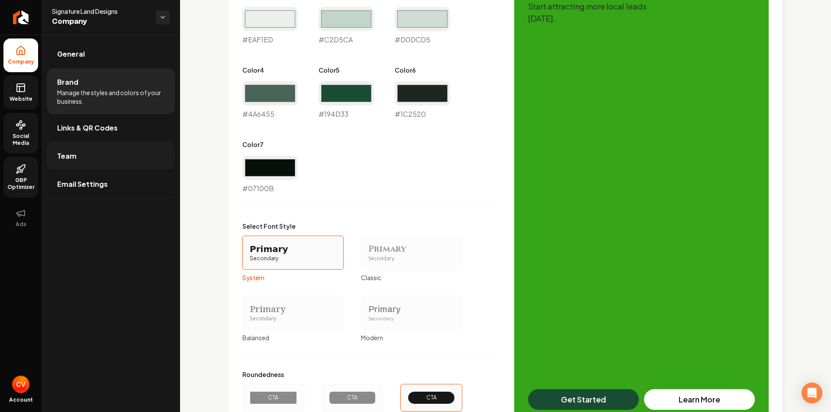
scroll to position [588, 0]
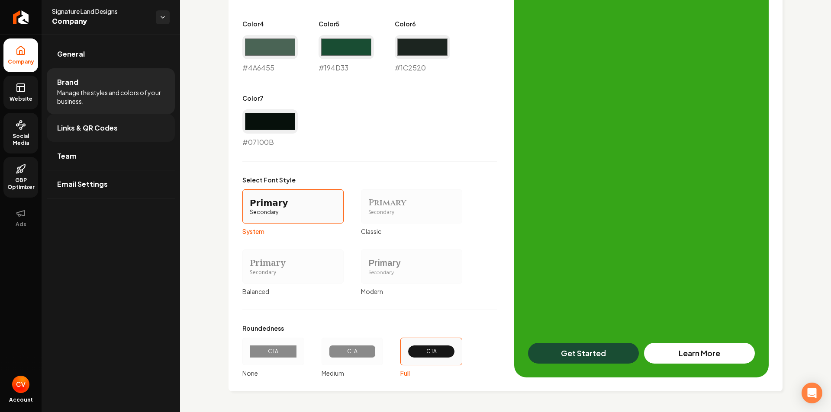
click at [113, 123] on span "Links & QR Codes" at bounding box center [87, 128] width 61 height 10
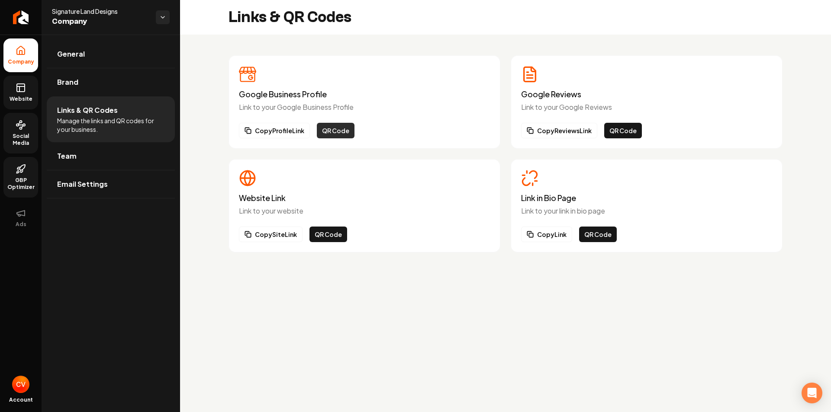
click at [338, 129] on button "QR Code" at bounding box center [336, 131] width 38 height 16
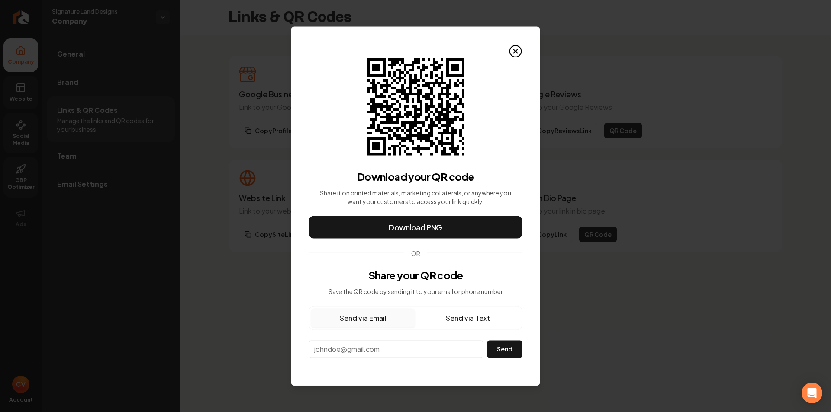
click at [518, 48] on icon at bounding box center [515, 51] width 14 height 14
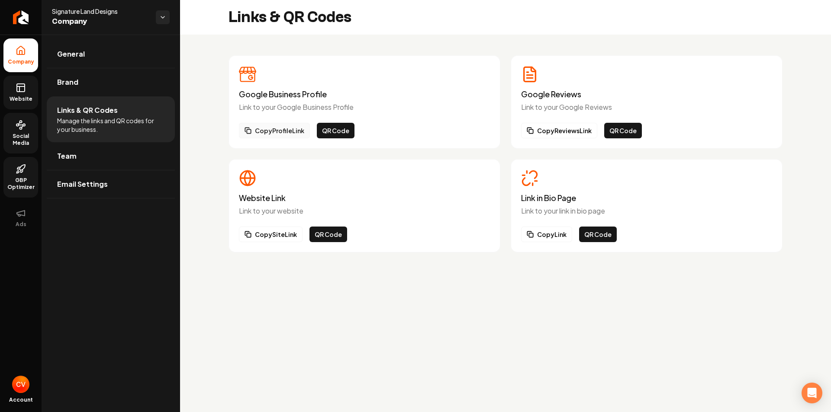
click at [254, 128] on button "Copy Profile Link" at bounding box center [274, 131] width 71 height 16
click at [129, 160] on link "Team" at bounding box center [111, 156] width 128 height 28
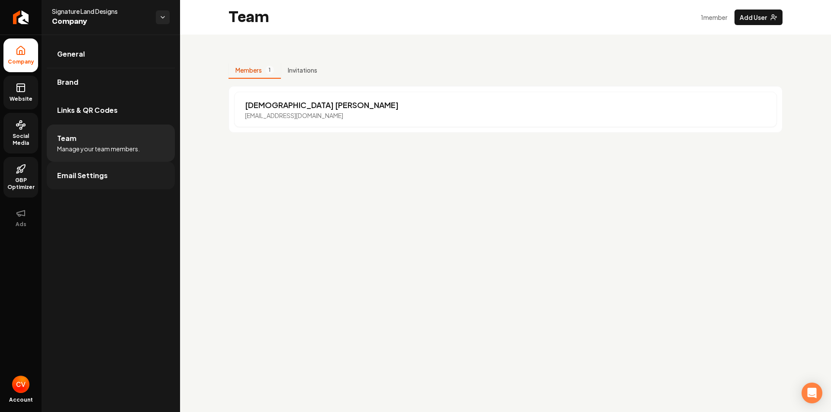
click at [125, 172] on link "Email Settings" at bounding box center [111, 176] width 128 height 28
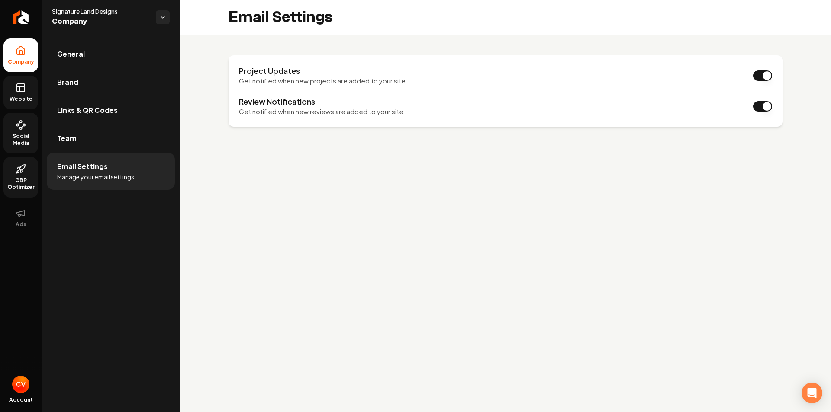
click at [19, 42] on li "Company" at bounding box center [20, 56] width 35 height 34
click at [21, 50] on icon at bounding box center [21, 50] width 10 height 10
click at [24, 25] on link "Return to dashboard" at bounding box center [21, 17] width 42 height 35
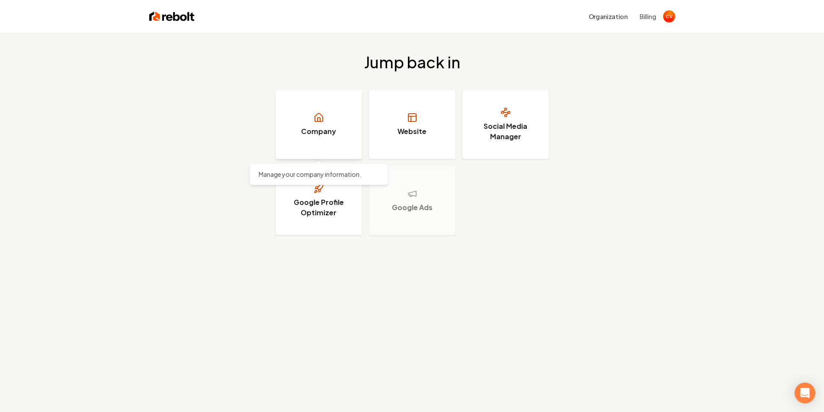
click at [313, 132] on h3 "Company" at bounding box center [318, 131] width 35 height 10
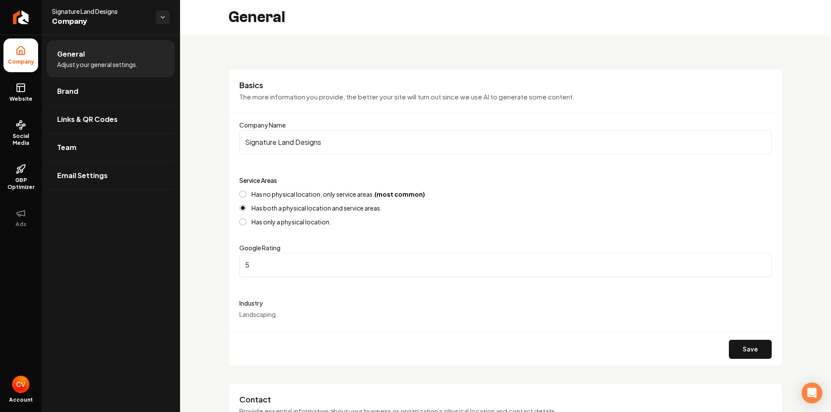
click at [19, 50] on icon at bounding box center [21, 50] width 10 height 10
click at [21, 11] on link "Return to dashboard" at bounding box center [21, 17] width 42 height 35
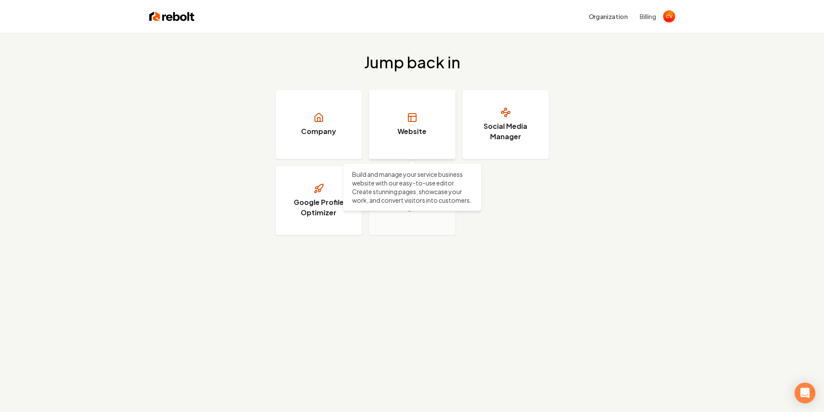
click at [418, 111] on link "Website" at bounding box center [412, 124] width 87 height 69
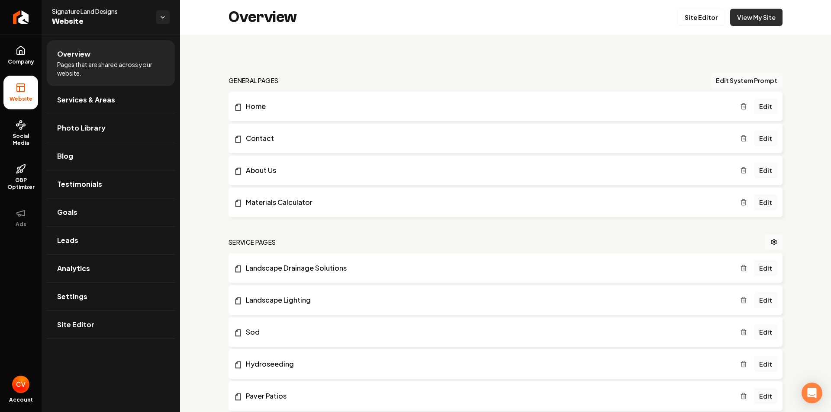
click at [769, 19] on link "View My Site" at bounding box center [756, 17] width 52 height 17
